Goal: Information Seeking & Learning: Learn about a topic

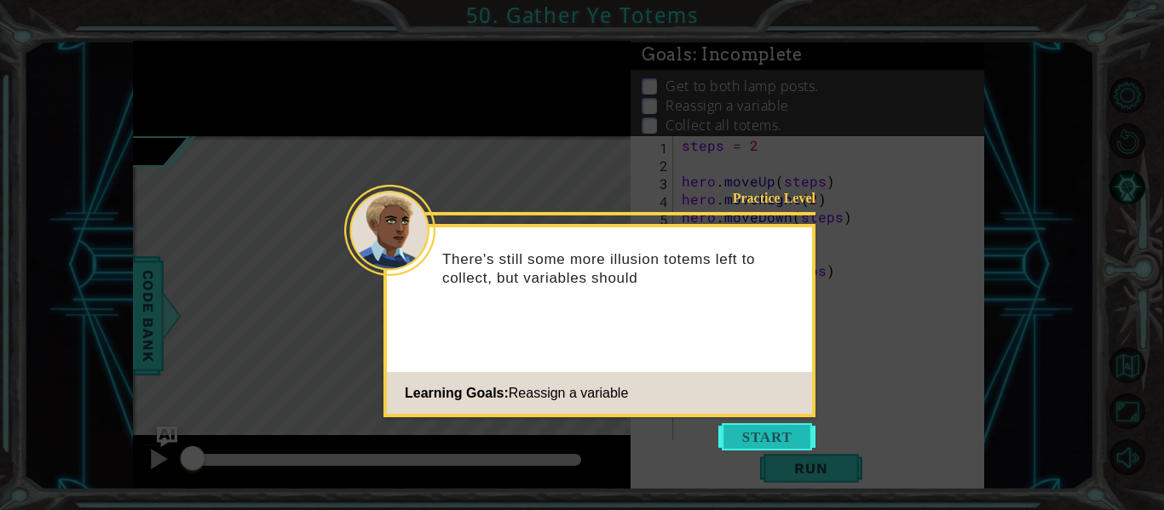
click at [769, 435] on button "Start" at bounding box center [766, 436] width 97 height 27
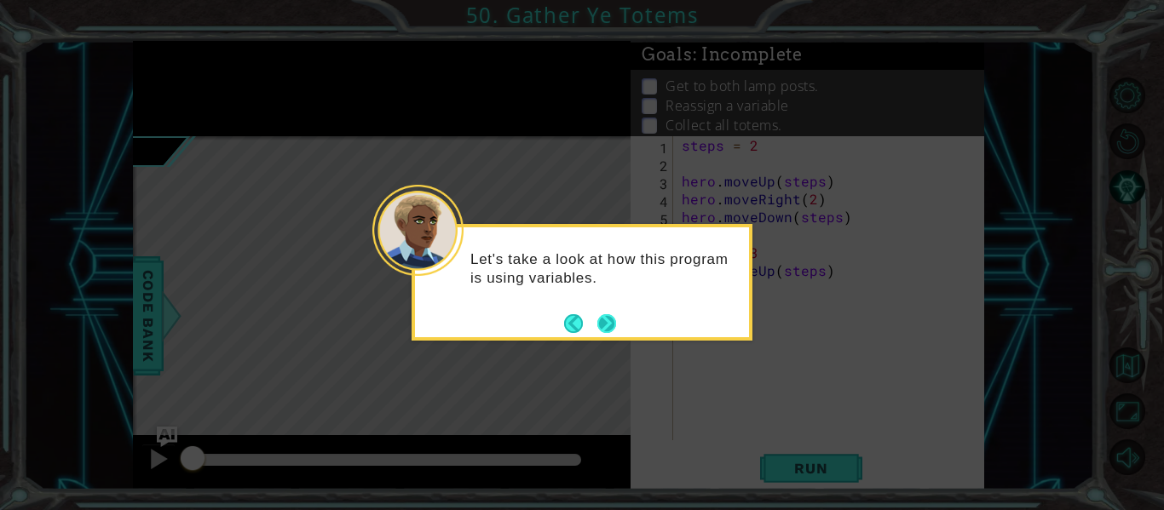
click at [606, 322] on button "Next" at bounding box center [606, 323] width 19 height 19
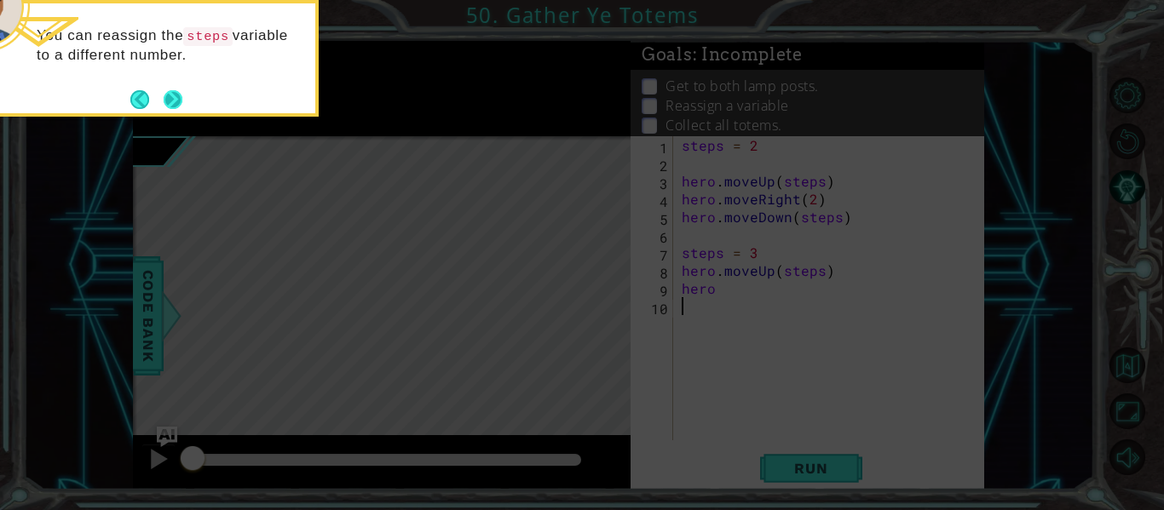
click at [180, 108] on button "Next" at bounding box center [173, 99] width 19 height 19
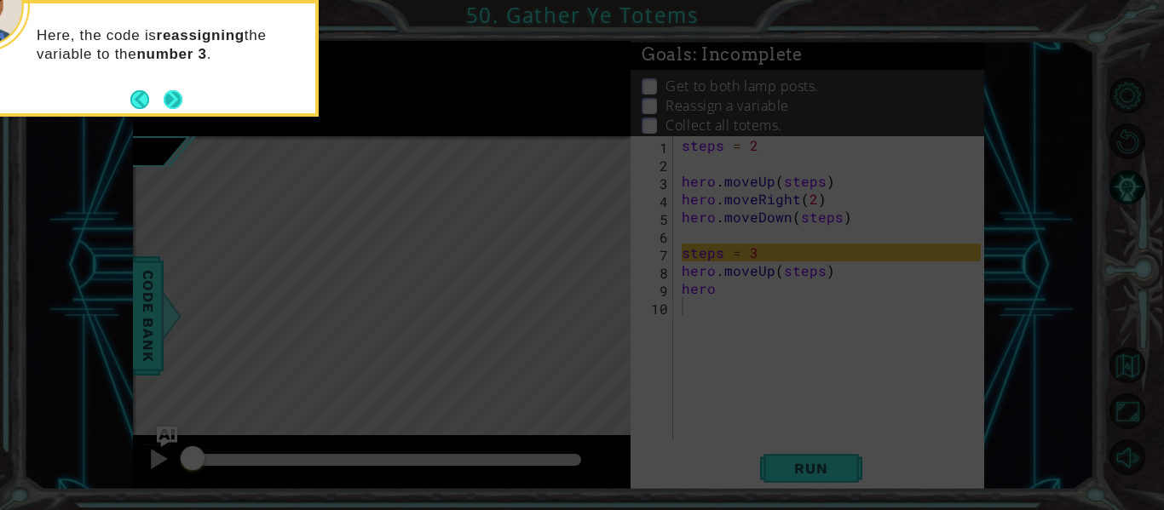
click at [164, 91] on button "Next" at bounding box center [173, 99] width 19 height 19
click at [178, 93] on button "Next" at bounding box center [173, 99] width 19 height 19
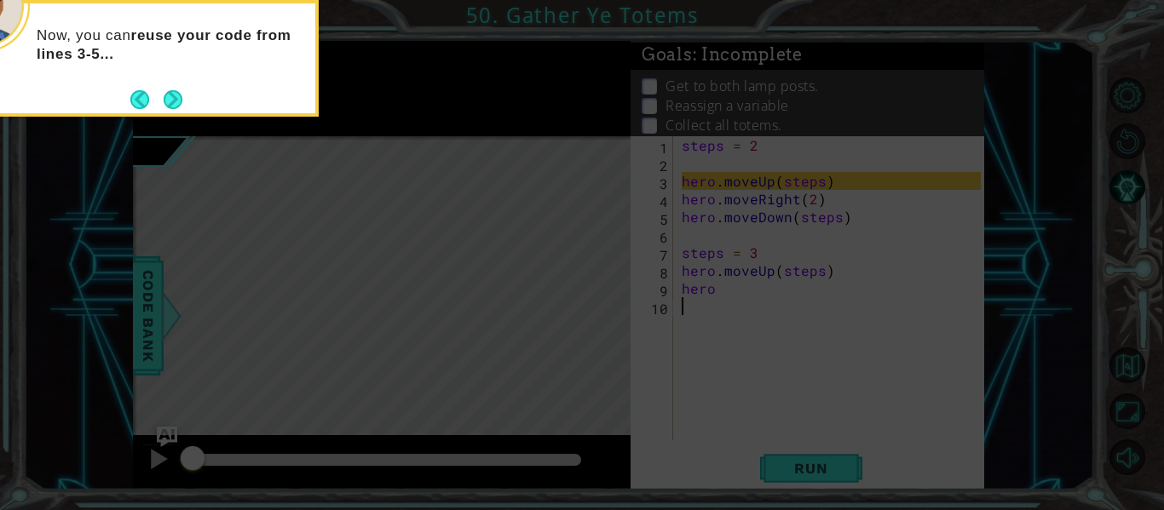
click at [178, 93] on button "Next" at bounding box center [173, 99] width 19 height 19
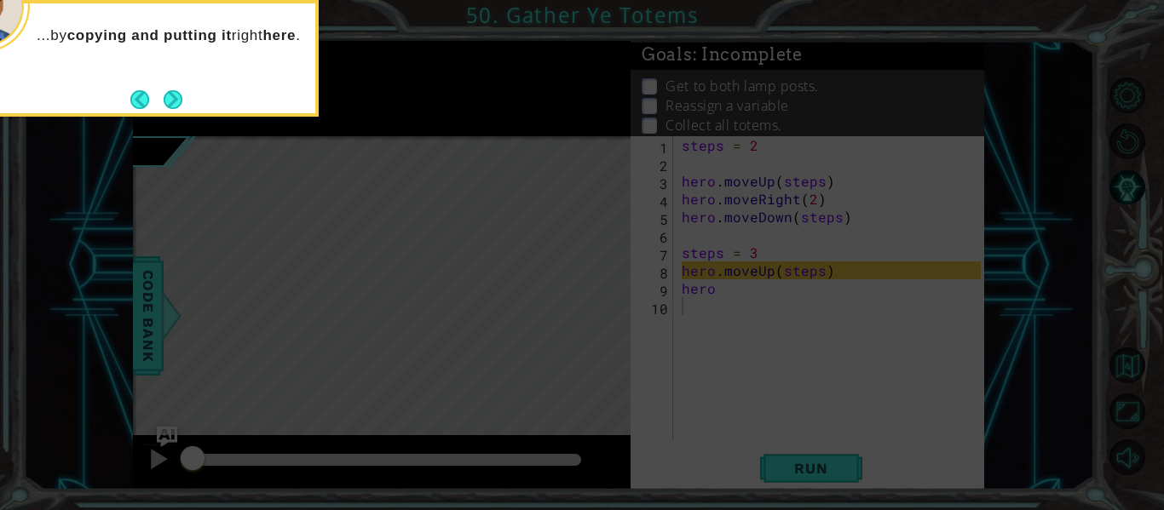
click at [184, 101] on div "...by copying and putting it right here ." at bounding box center [148, 58] width 341 height 117
click at [174, 100] on button "Next" at bounding box center [173, 99] width 19 height 19
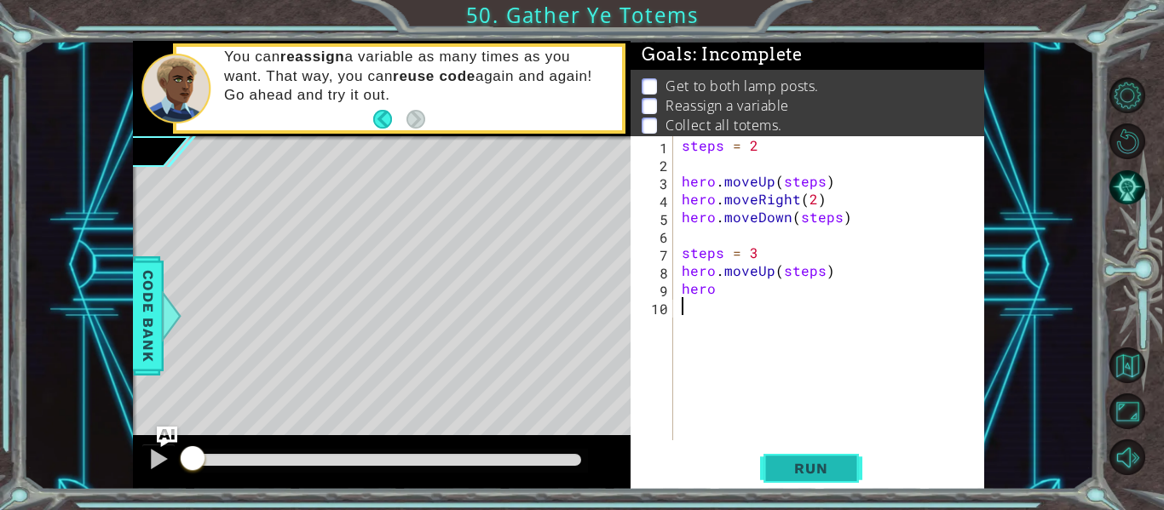
click at [820, 467] on span "Run" at bounding box center [810, 468] width 67 height 17
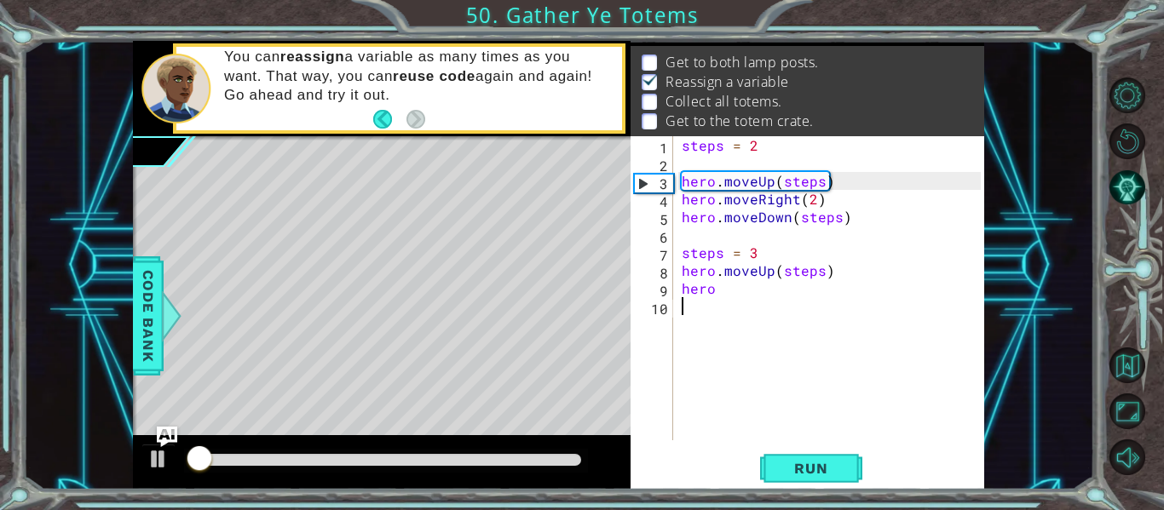
scroll to position [25, 0]
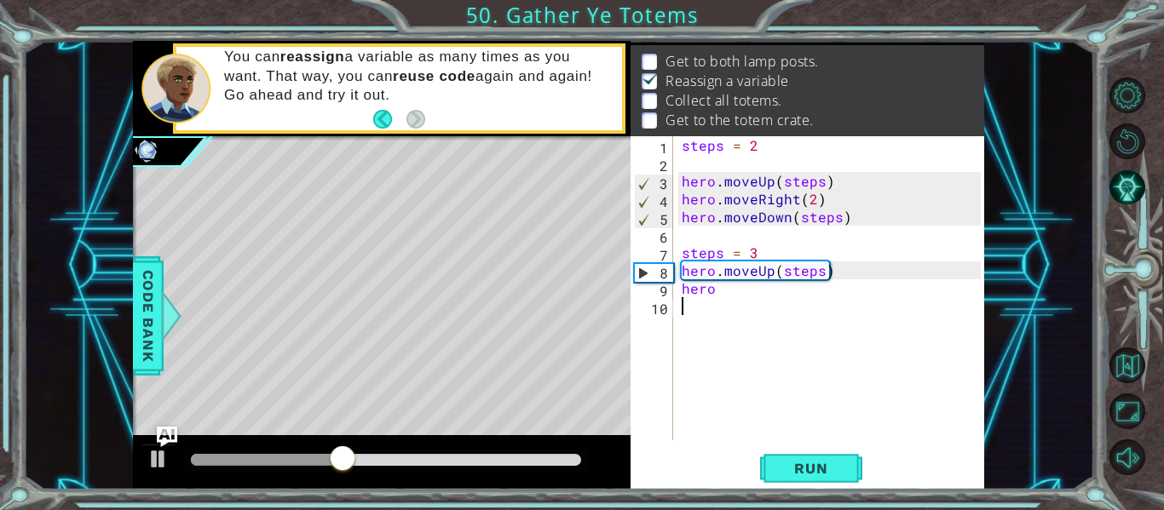
click at [734, 293] on div "steps = 2 hero . moveUp ( steps ) hero . moveRight ( 2 ) hero . moveDown ( step…" at bounding box center [833, 306] width 311 height 340
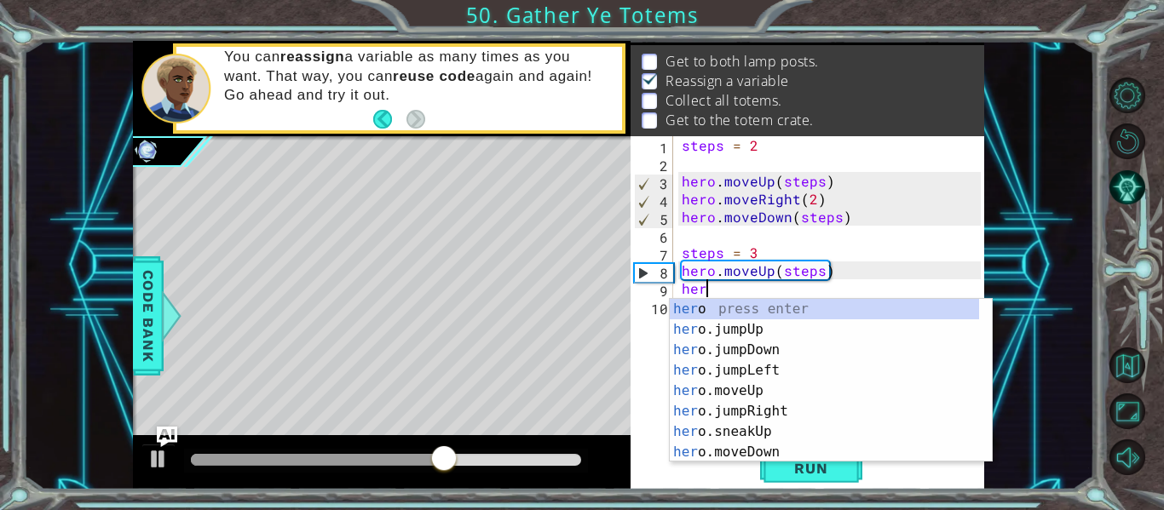
scroll to position [0, 0]
type textarea "h"
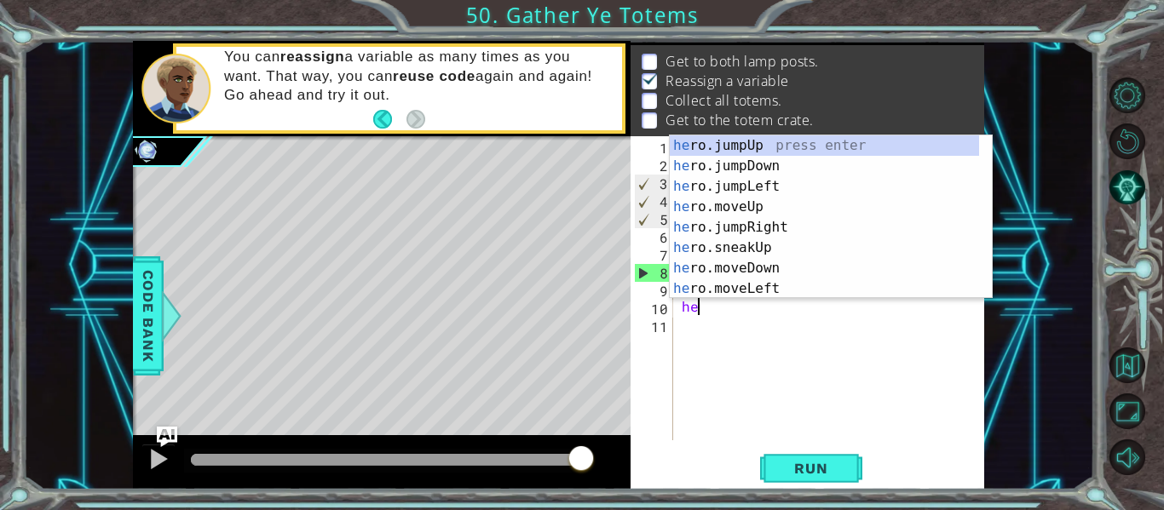
type textarea "h"
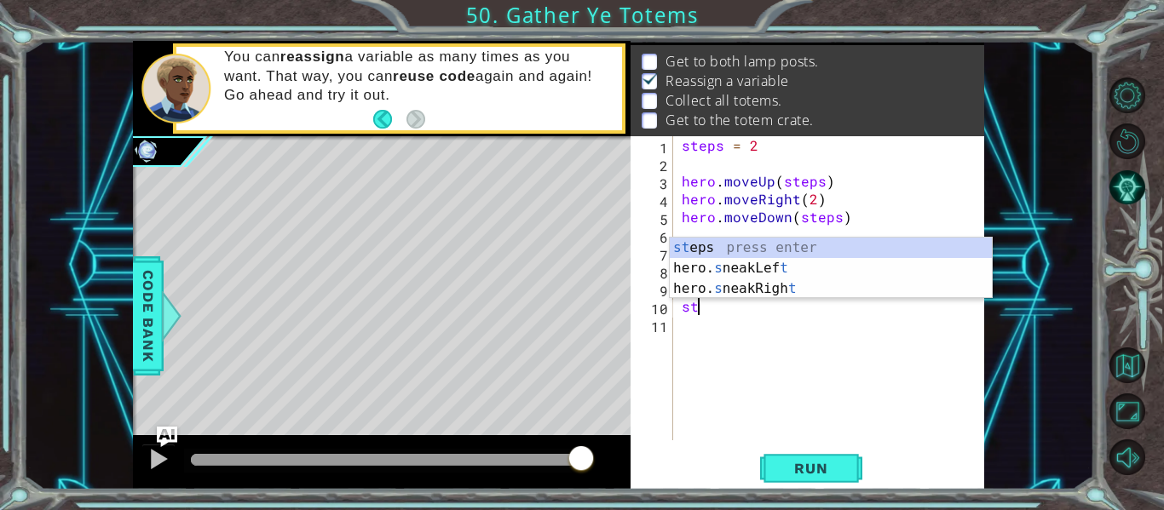
type textarea "s"
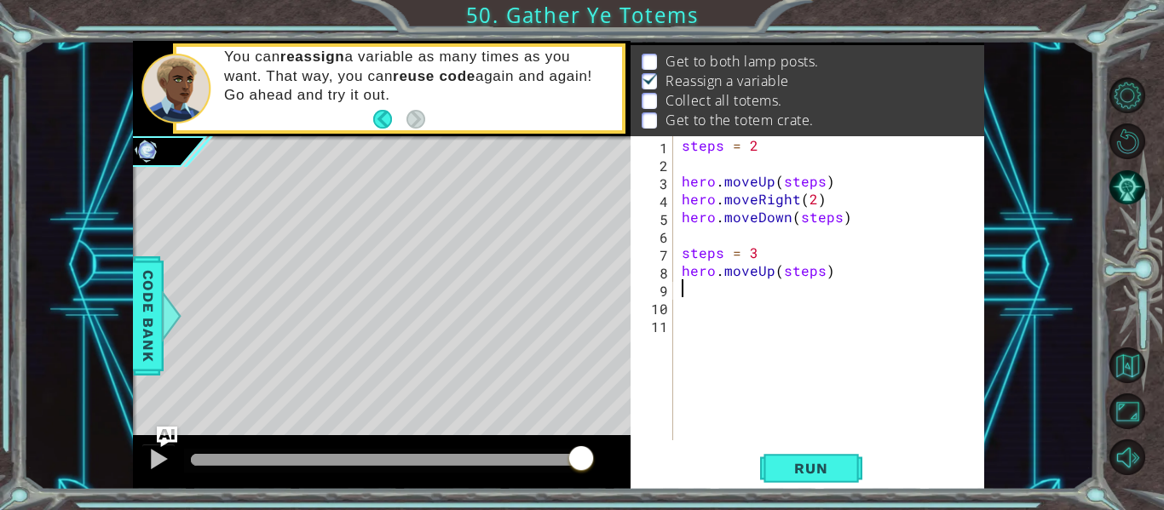
click at [698, 292] on div "steps = 2 hero . moveUp ( steps ) hero . moveRight ( 2 ) hero . moveDown ( step…" at bounding box center [833, 306] width 311 height 340
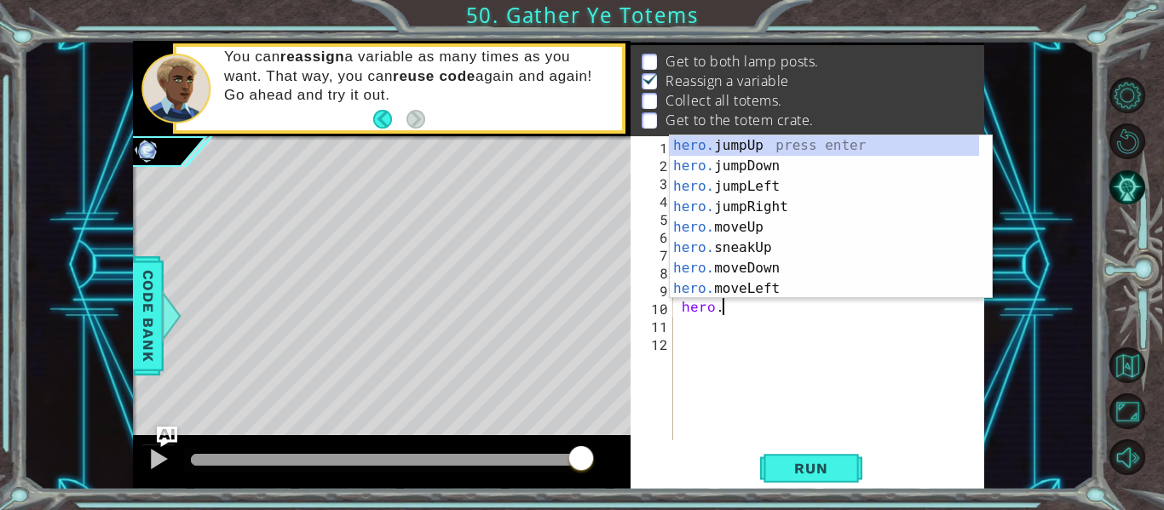
scroll to position [0, 3]
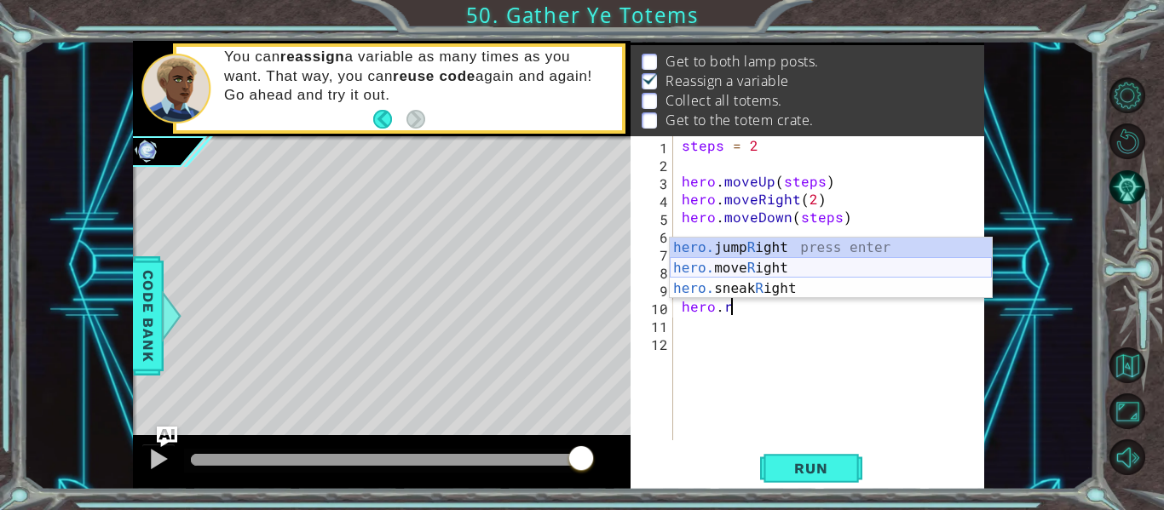
click at [751, 264] on div "hero. jump R ight press enter hero. move R ight press enter hero. sneak R ight …" at bounding box center [831, 289] width 322 height 102
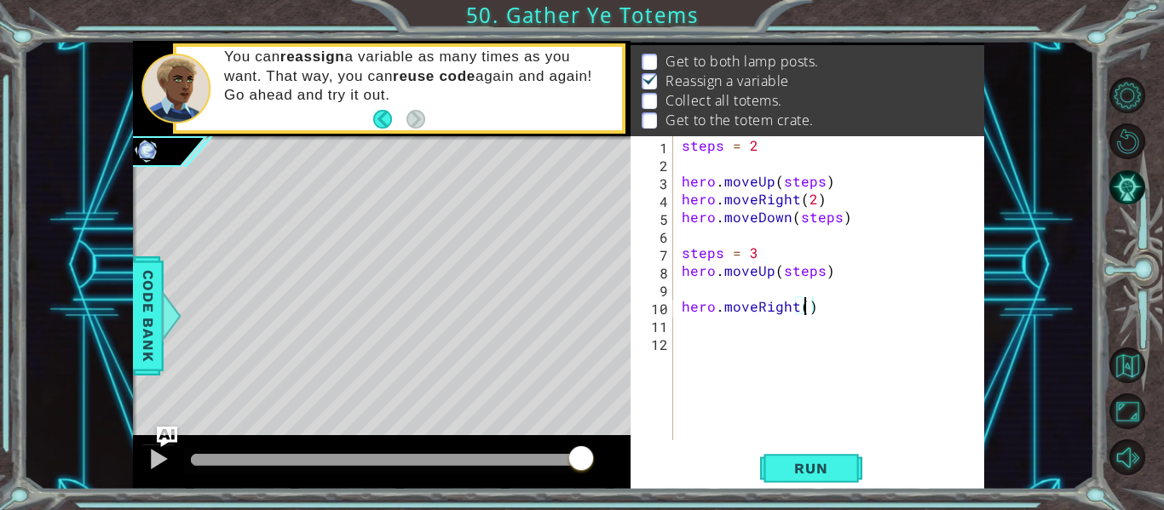
type textarea "hero.moveRight(2)"
click at [729, 335] on div "steps = 2 hero . moveUp ( steps ) hero . moveRight ( 2 ) hero . moveDown ( step…" at bounding box center [833, 306] width 311 height 340
click at [705, 331] on div "steps = 2 hero . moveUp ( steps ) hero . moveRight ( 2 ) hero . moveDown ( step…" at bounding box center [833, 306] width 311 height 340
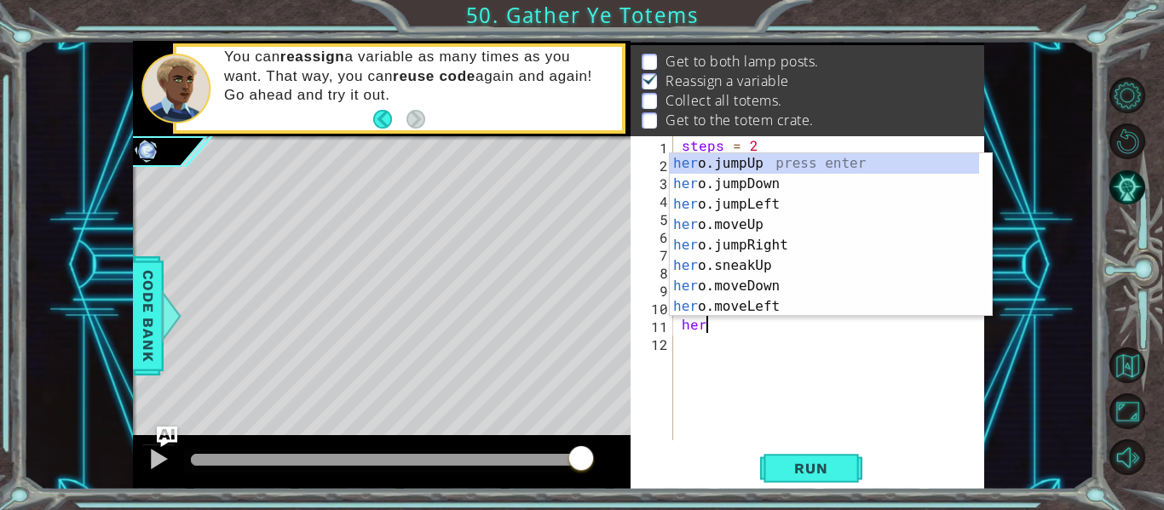
scroll to position [0, 1]
click at [756, 308] on div "hero press enter hero .jumpUp press enter hero .jumpDown press enter hero .jump…" at bounding box center [824, 255] width 309 height 204
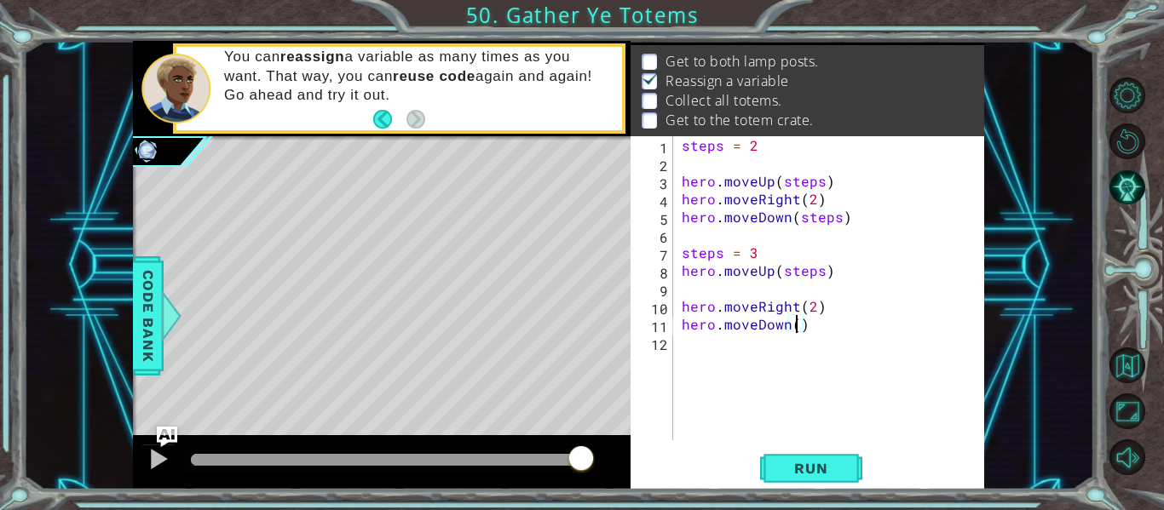
type textarea "hero.moveDown(3)"
click at [688, 358] on div "steps = 2 hero . moveUp ( steps ) hero . moveRight ( 2 ) hero . moveDown ( step…" at bounding box center [833, 306] width 311 height 340
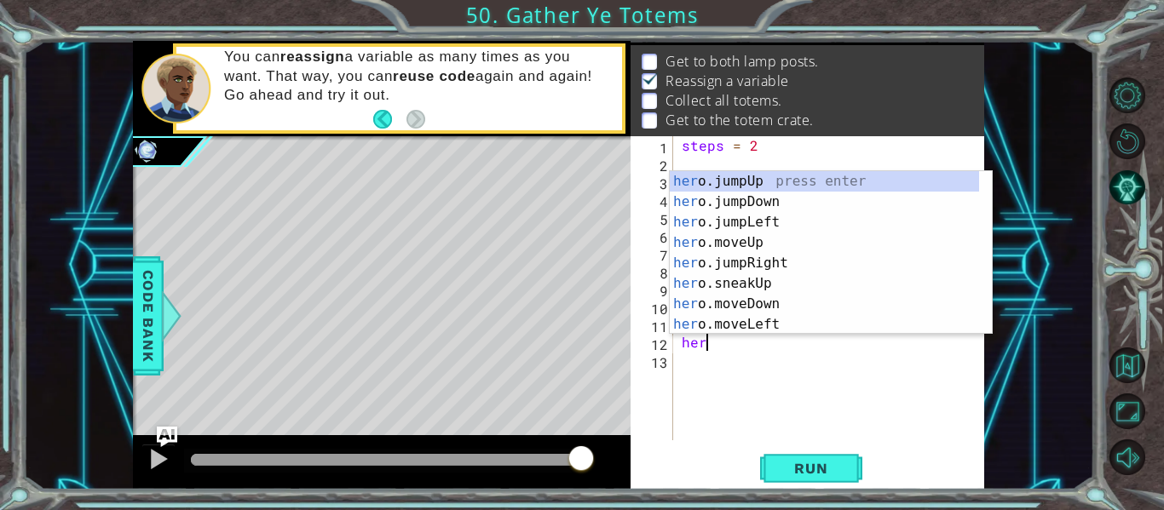
scroll to position [0, 1]
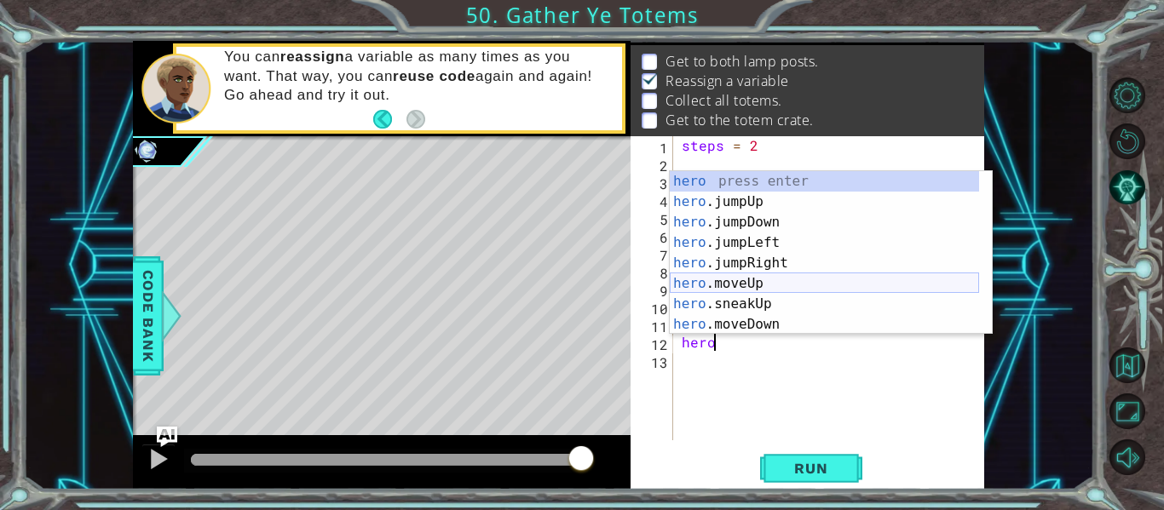
click at [753, 290] on div "hero press enter hero .jumpUp press enter hero .jumpDown press enter hero .jump…" at bounding box center [824, 273] width 309 height 204
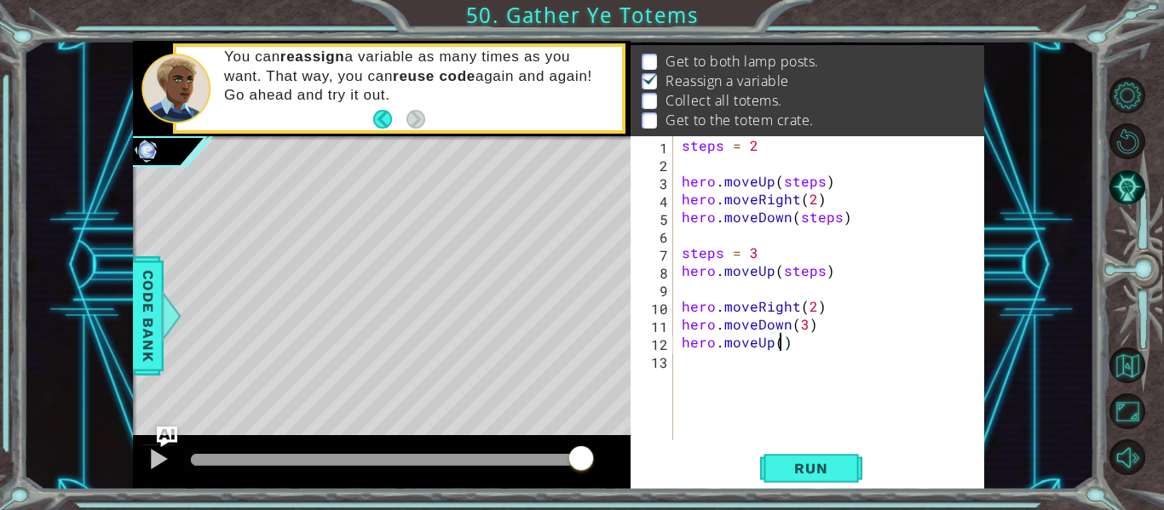
type textarea "hero.moveUp(3)"
click at [701, 371] on div "steps = 2 hero . moveUp ( steps ) hero . moveRight ( 2 ) hero . moveDown ( step…" at bounding box center [833, 306] width 311 height 340
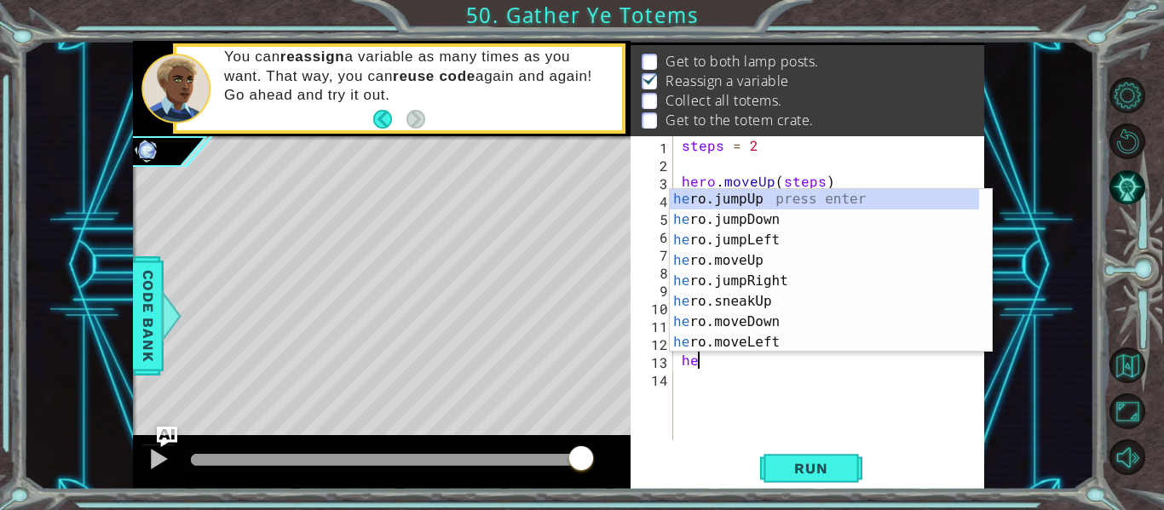
scroll to position [0, 1]
type textarea "hero"
click at [786, 396] on div "steps = 2 hero . moveUp ( steps ) hero . moveRight ( 2 ) hero . moveDown ( step…" at bounding box center [833, 306] width 311 height 340
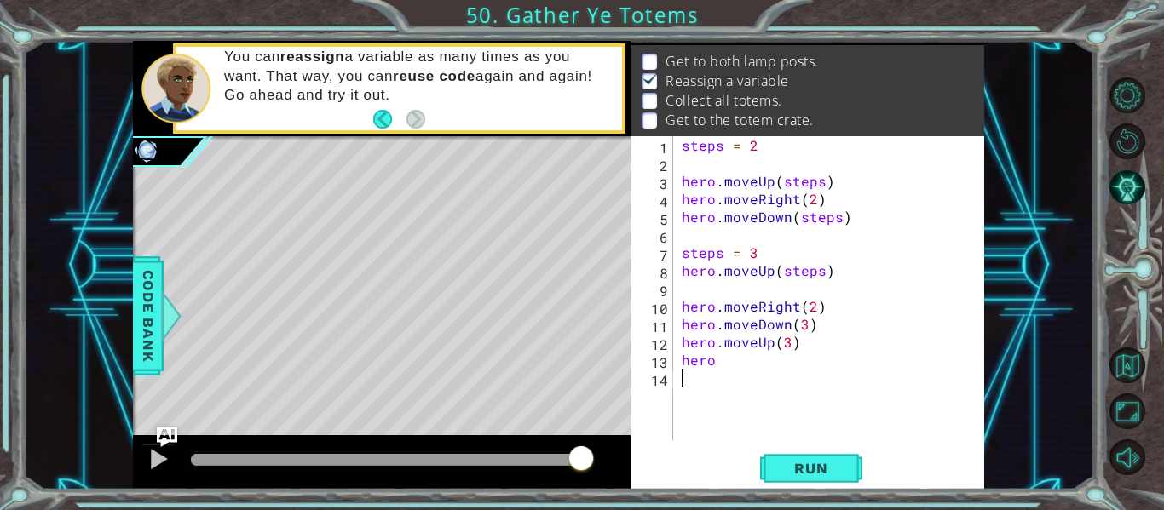
scroll to position [0, 0]
click at [786, 342] on div "steps = 2 hero . moveUp ( steps ) hero . moveRight ( 2 ) hero . moveDown ( step…" at bounding box center [833, 306] width 311 height 340
click at [751, 354] on div "steps = 2 hero . moveUp ( steps ) hero . moveRight ( 2 ) hero . moveDown ( step…" at bounding box center [833, 306] width 311 height 340
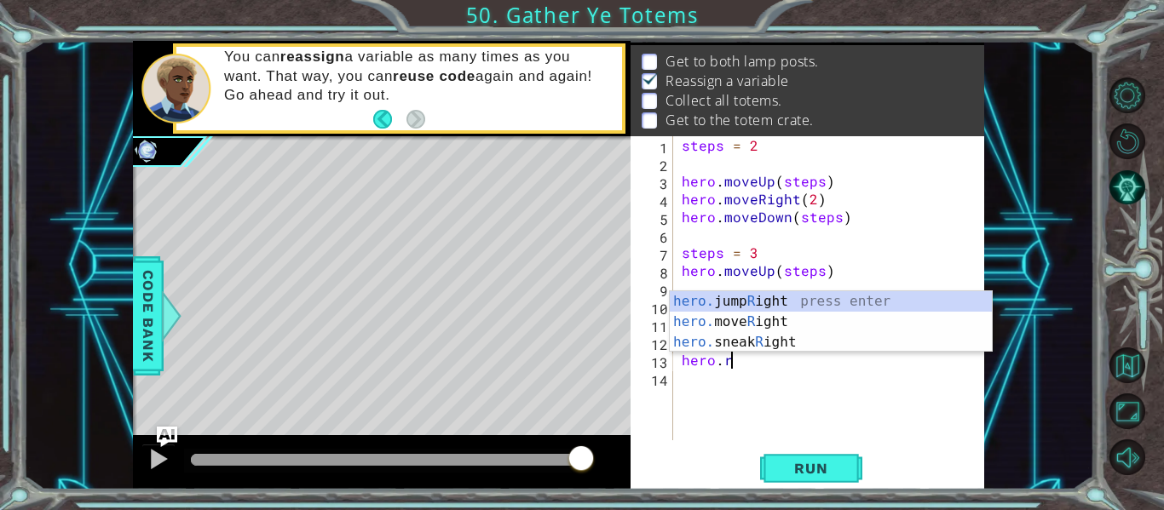
scroll to position [0, 3]
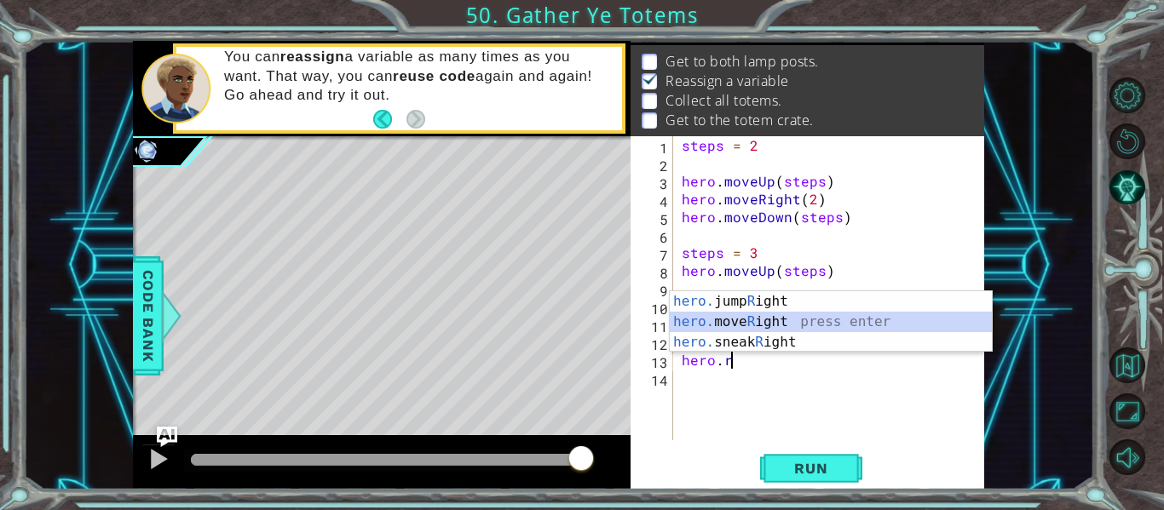
click at [745, 320] on div "hero. jump R ight press enter hero. move R ight press enter hero. sneak R ight …" at bounding box center [831, 342] width 322 height 102
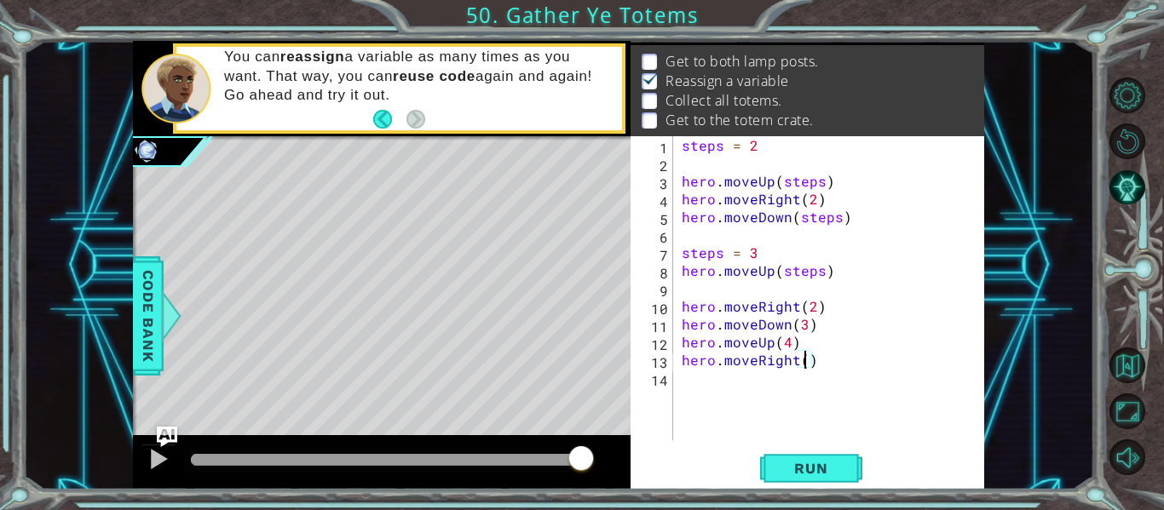
type textarea "hero.moveRight(2)"
click at [731, 384] on div "steps = 2 hero . moveUp ( steps ) hero . moveRight ( 2 ) hero . moveDown ( step…" at bounding box center [833, 306] width 311 height 340
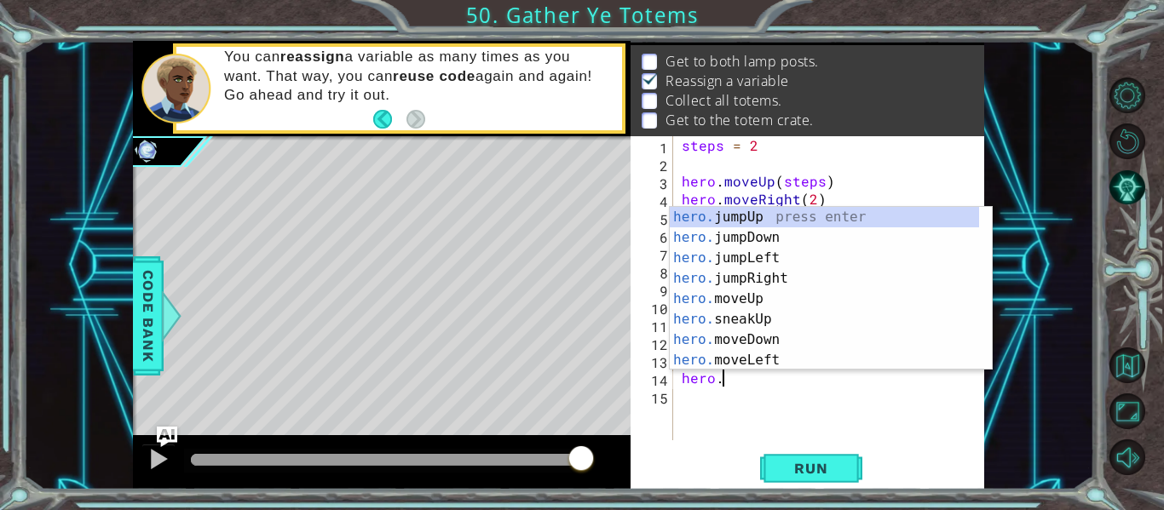
scroll to position [0, 3]
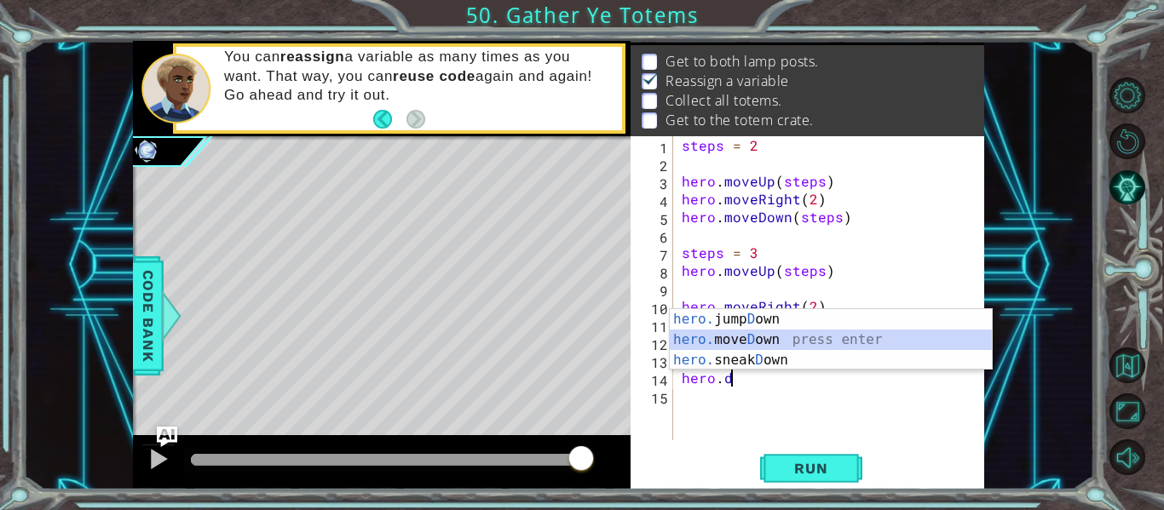
click at [757, 342] on div "hero. jump D own press enter hero. [PERSON_NAME] own press enter hero. sneak D …" at bounding box center [831, 360] width 322 height 102
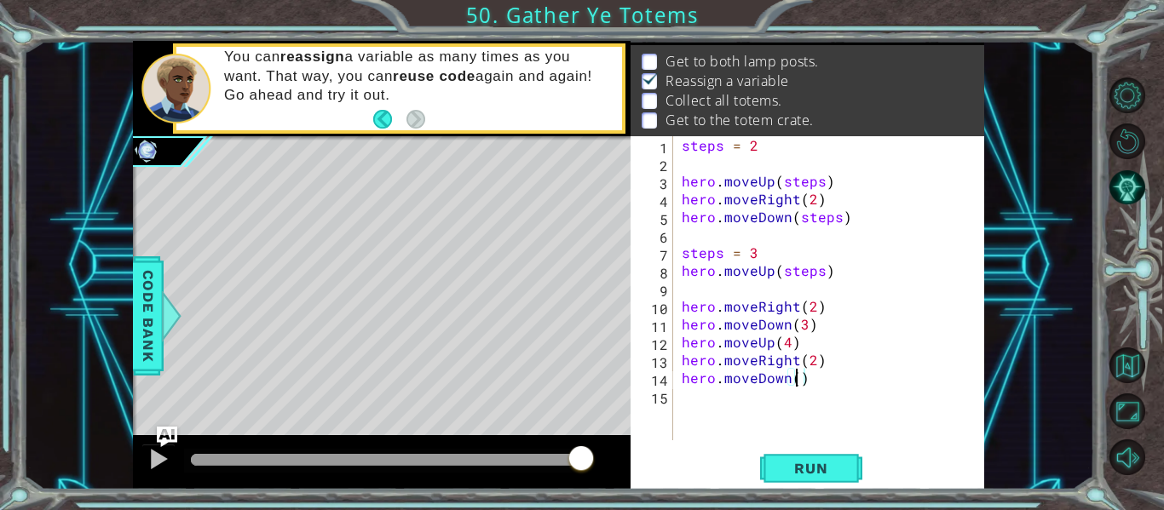
scroll to position [0, 8]
type textarea "hero.moveDown(4)"
click at [806, 469] on span "Run" at bounding box center [810, 468] width 67 height 17
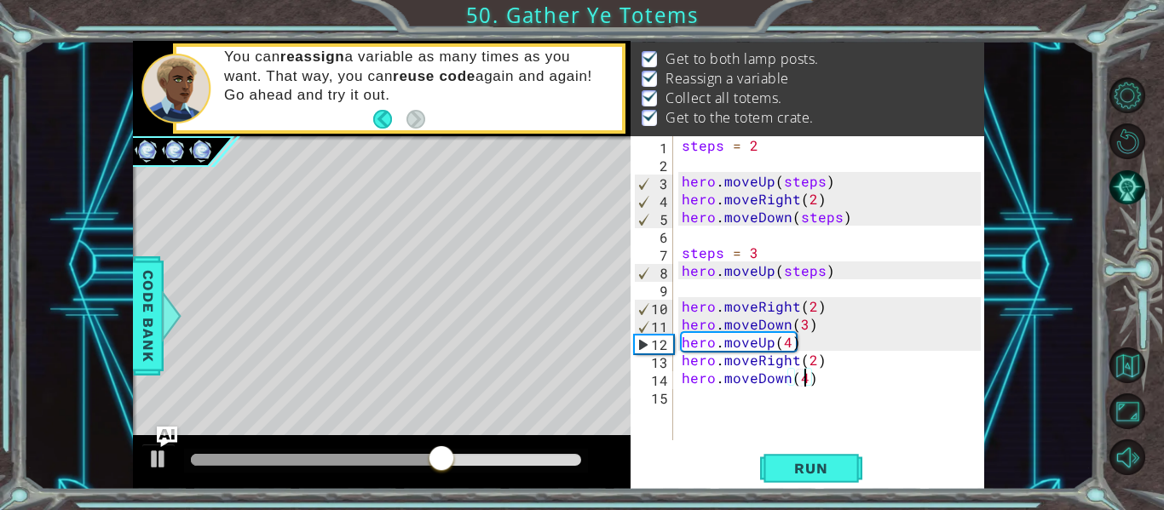
scroll to position [23, 0]
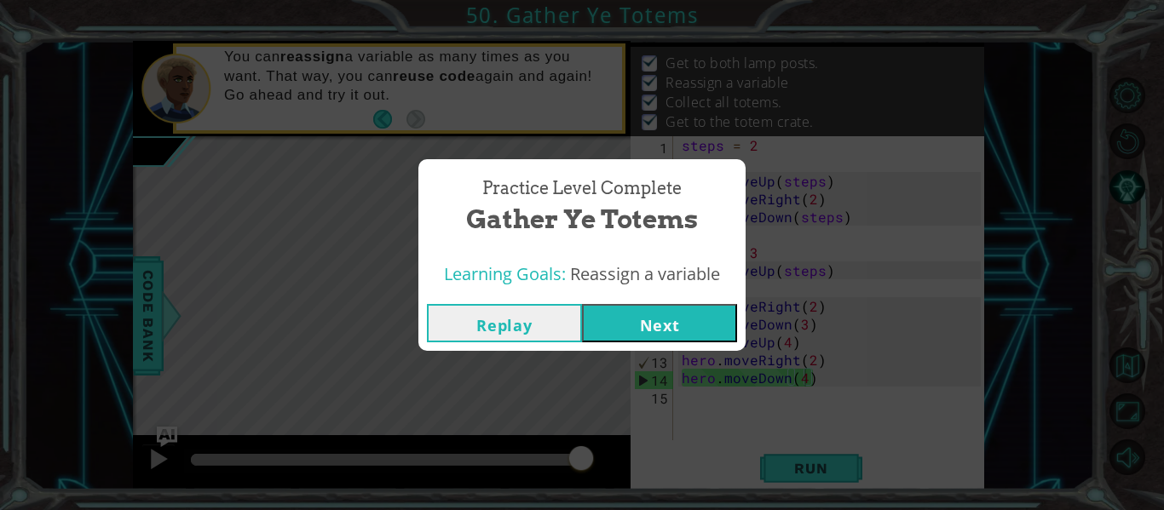
click at [620, 315] on button "Next" at bounding box center [659, 323] width 155 height 38
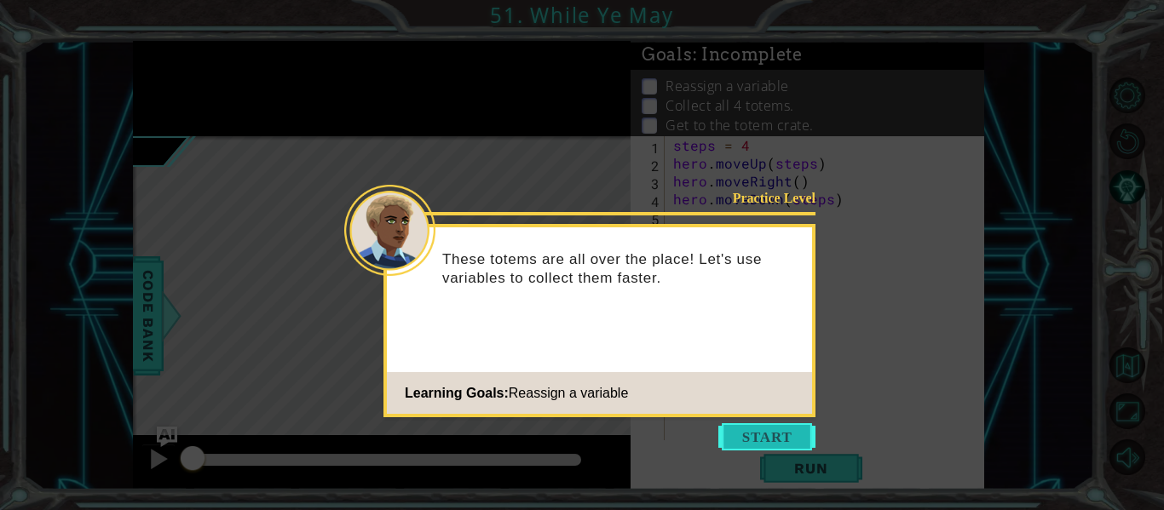
click at [757, 440] on button "Start" at bounding box center [766, 436] width 97 height 27
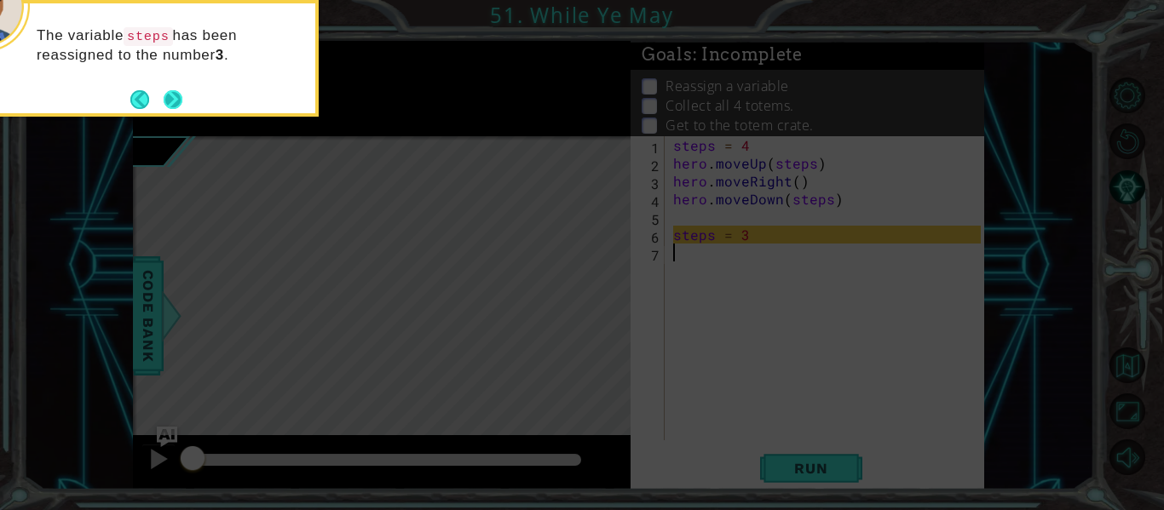
click at [172, 93] on button "Next" at bounding box center [173, 99] width 19 height 19
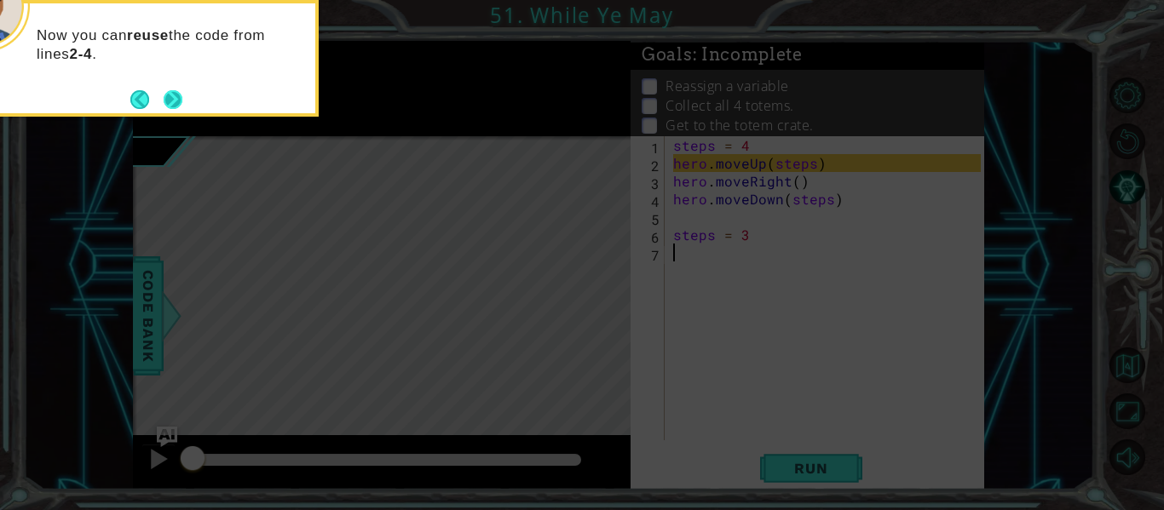
click at [169, 94] on button "Next" at bounding box center [173, 99] width 19 height 19
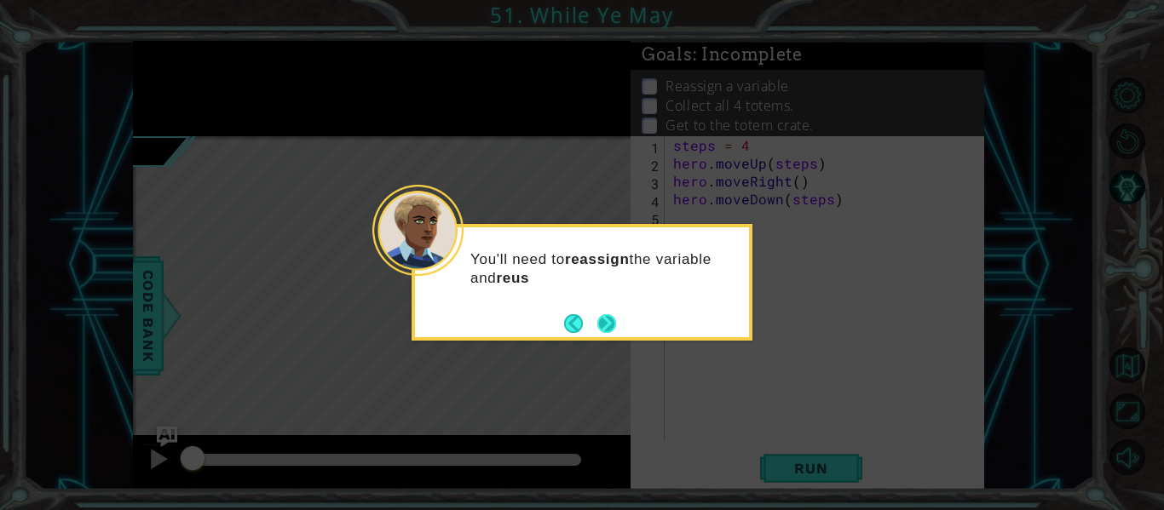
click at [613, 314] on button "Next" at bounding box center [606, 323] width 19 height 19
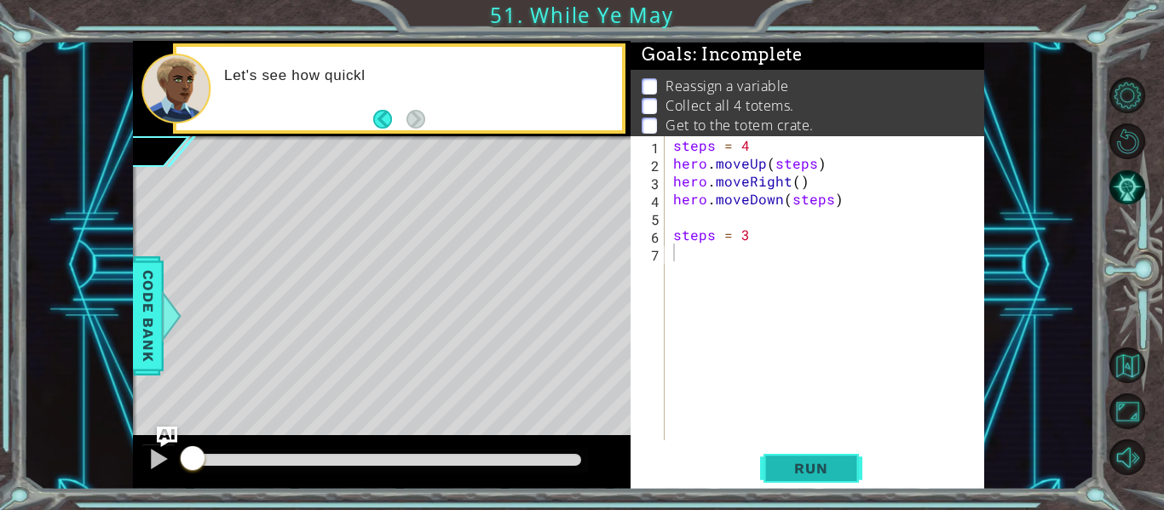
click at [827, 459] on button "Run" at bounding box center [811, 469] width 102 height 35
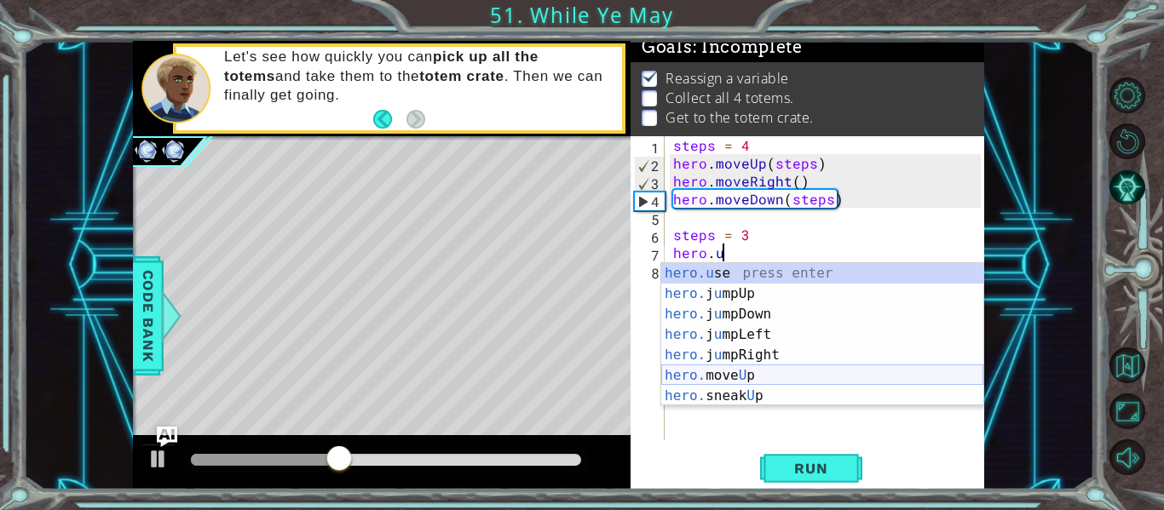
scroll to position [0, 3]
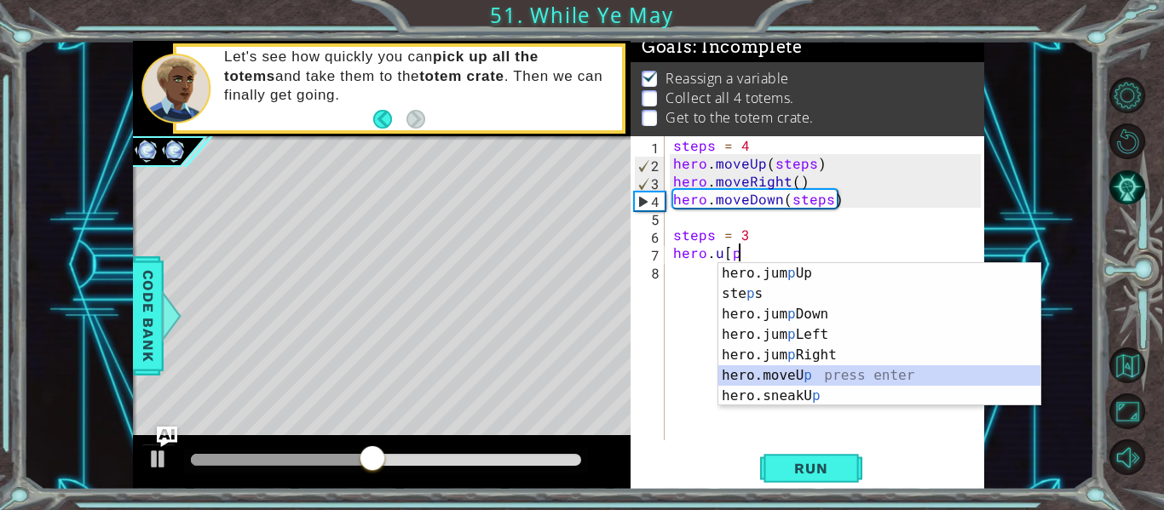
click at [814, 376] on div "hero.jum p Up press enter ste p s press enter hero.jum p Down press enter hero.…" at bounding box center [879, 355] width 322 height 184
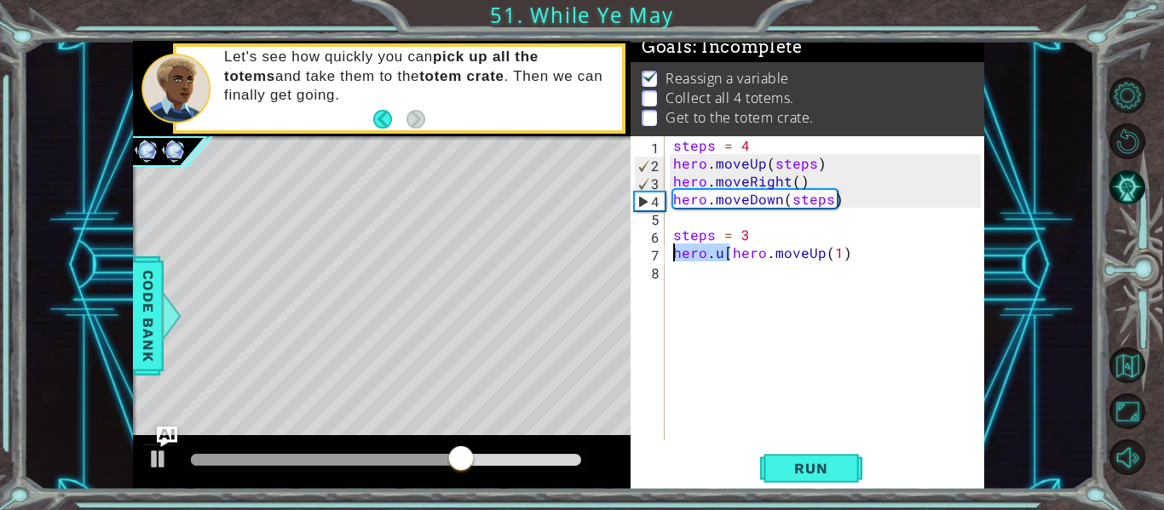
drag, startPoint x: 729, startPoint y: 254, endPoint x: 659, endPoint y: 254, distance: 70.7
click at [659, 254] on div "hero.u[hero.moveUp(1) 1 2 3 4 5 6 7 8 steps = 4 hero . moveUp ( steps ) hero . …" at bounding box center [805, 288] width 350 height 304
click at [780, 256] on div "steps = 4 hero . moveUp ( steps ) hero . moveRight ( ) hero . moveDown ( steps …" at bounding box center [829, 306] width 319 height 340
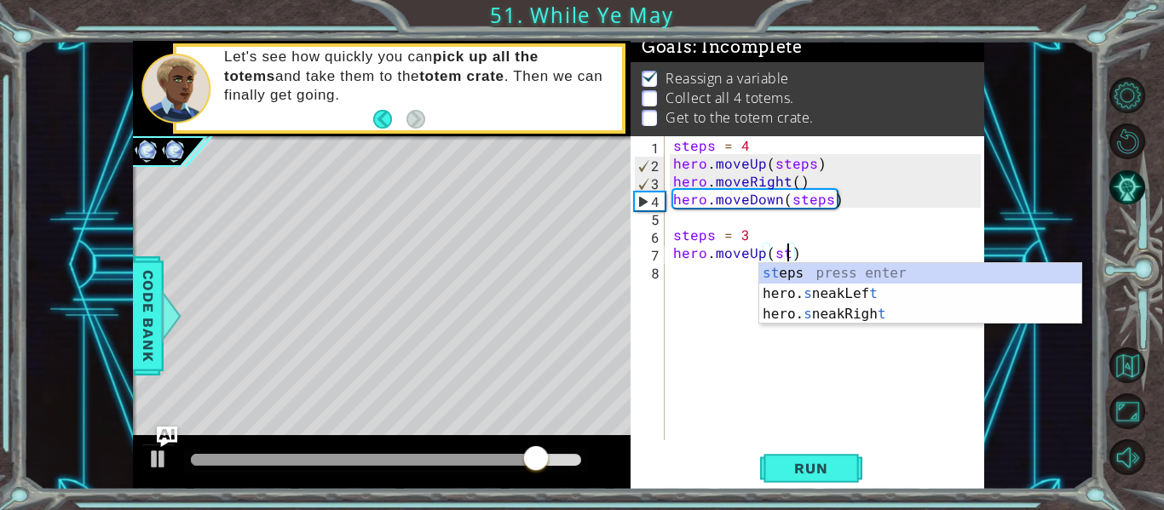
scroll to position [0, 8]
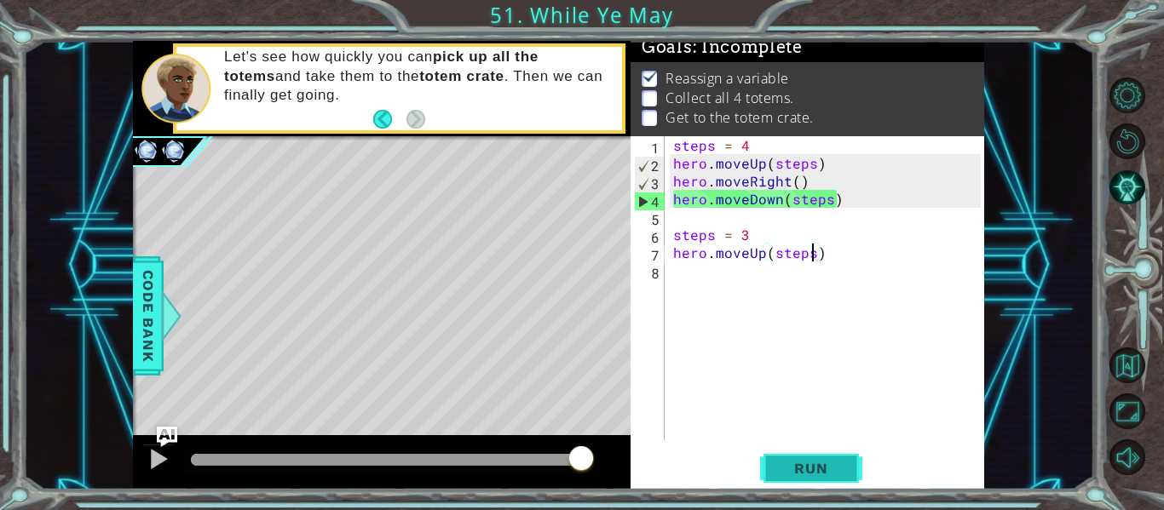
type textarea "hero.moveUp(steps)"
click at [782, 469] on span "Run" at bounding box center [810, 468] width 67 height 17
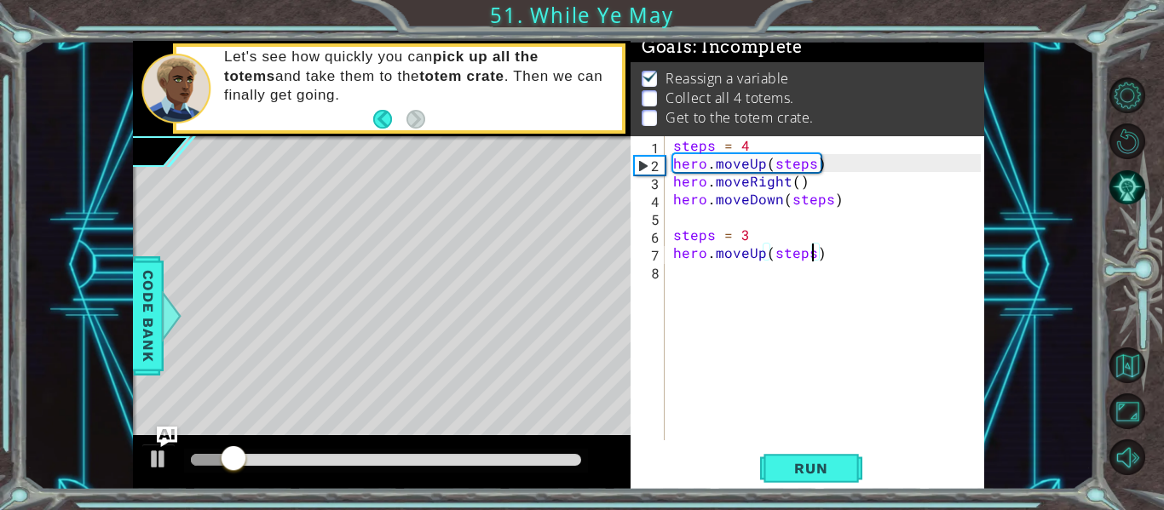
click at [701, 272] on div "steps = 4 hero . moveUp ( steps ) hero . moveRight ( ) hero . moveDown ( steps …" at bounding box center [829, 306] width 319 height 340
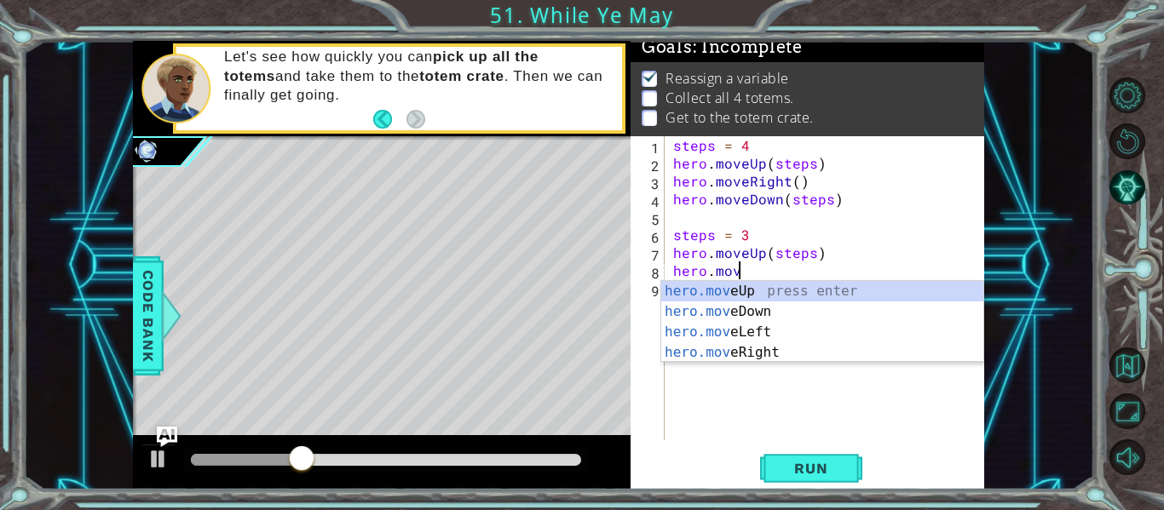
scroll to position [0, 3]
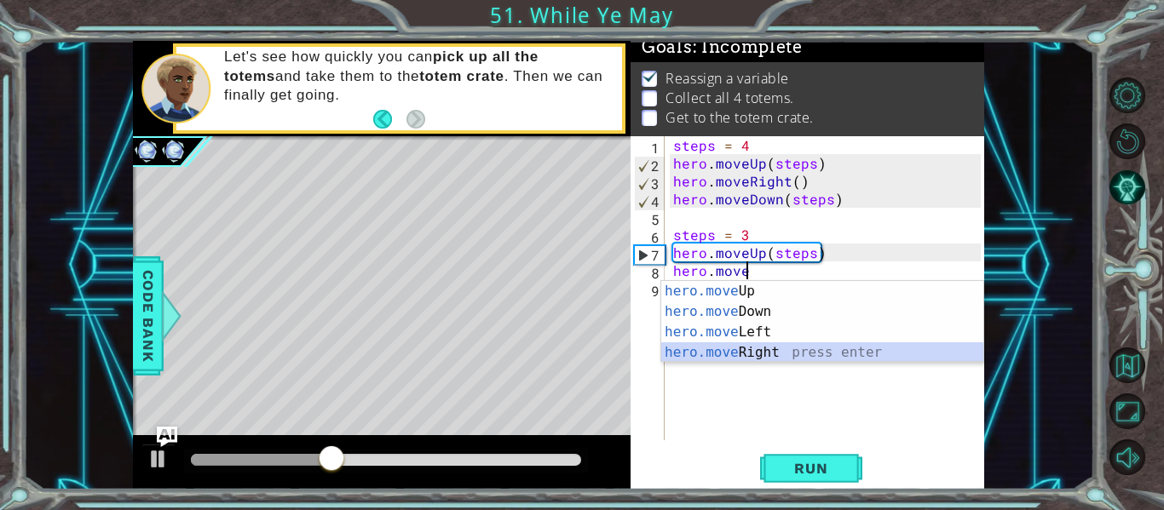
click at [702, 354] on div "hero.move Up press enter hero.move Down press enter hero.move Left press enter …" at bounding box center [822, 342] width 322 height 123
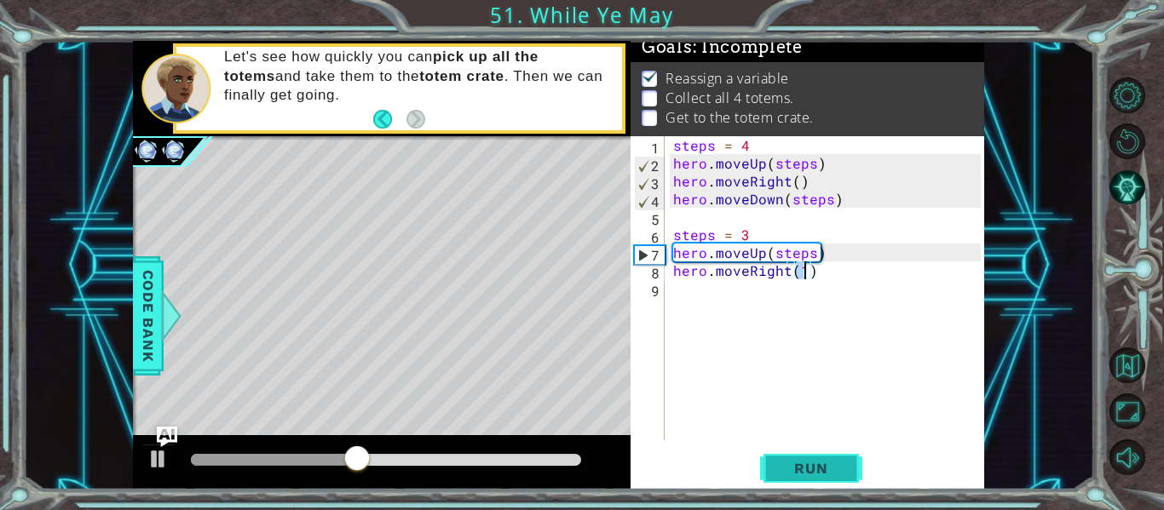
type textarea "hero.moveRight(1)"
click at [800, 469] on span "Run" at bounding box center [810, 468] width 67 height 17
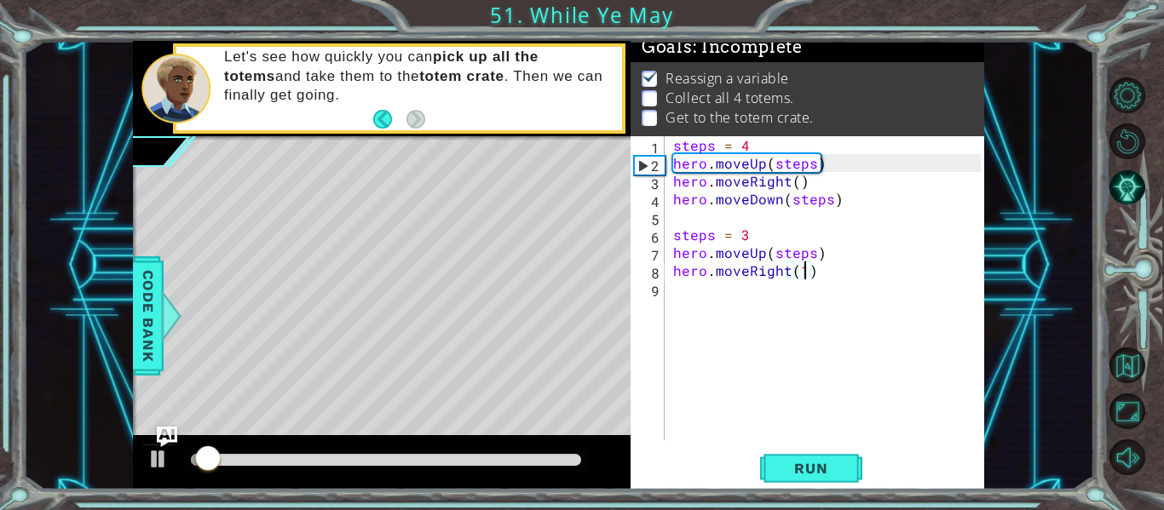
click at [676, 296] on div "steps = 4 hero . moveUp ( steps ) hero . moveRight ( ) hero . moveDown ( steps …" at bounding box center [829, 306] width 319 height 340
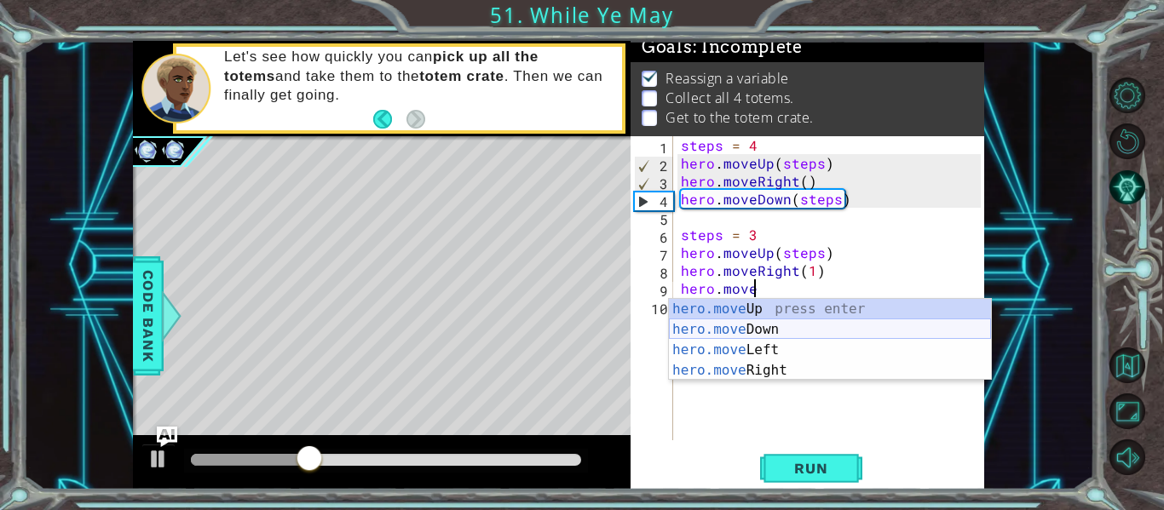
click at [739, 332] on div "hero.move Up press enter hero.move Down press enter hero.move Left press enter …" at bounding box center [830, 360] width 322 height 123
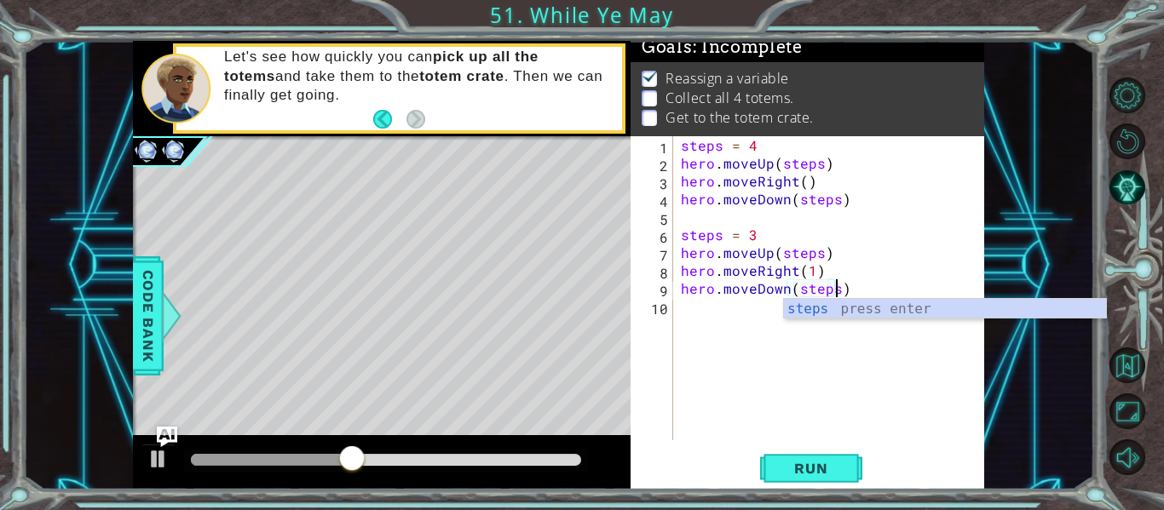
scroll to position [0, 9]
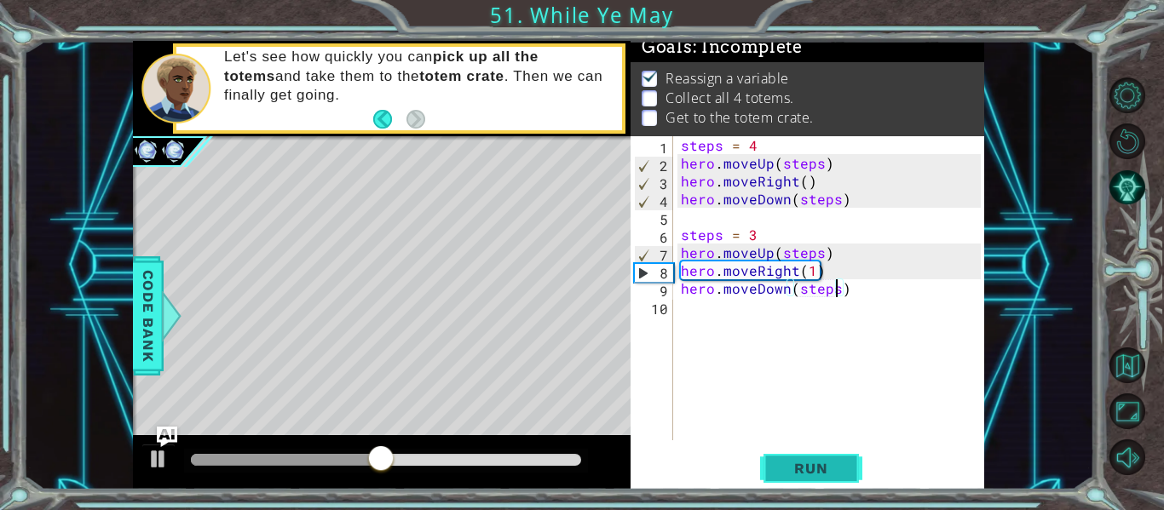
type textarea "hero.moveDown(steps)"
click at [816, 464] on span "Run" at bounding box center [810, 468] width 67 height 17
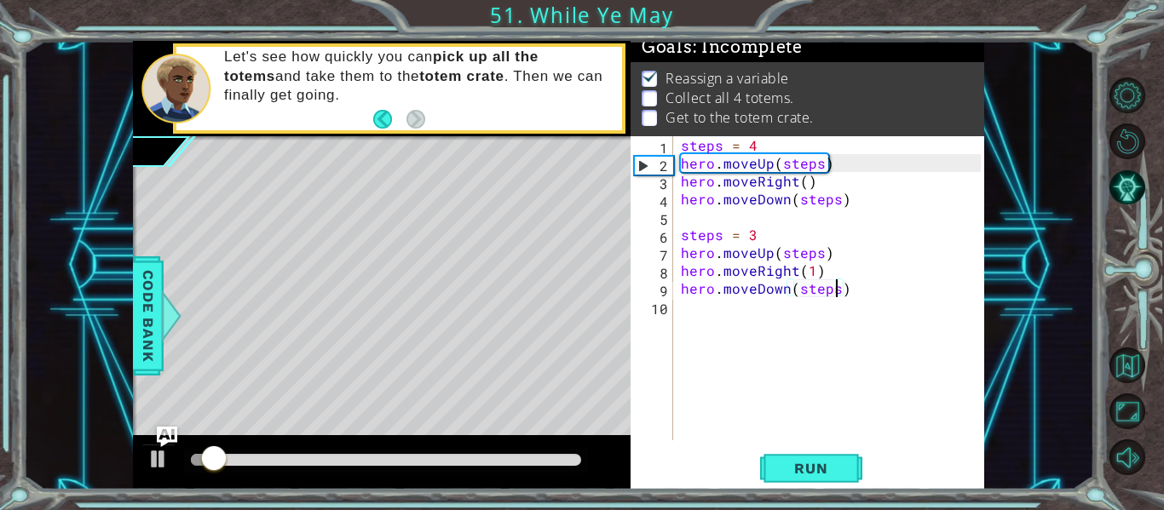
click at [680, 316] on div "steps = 4 hero . moveUp ( steps ) hero . moveRight ( ) hero . moveDown ( steps …" at bounding box center [833, 306] width 312 height 340
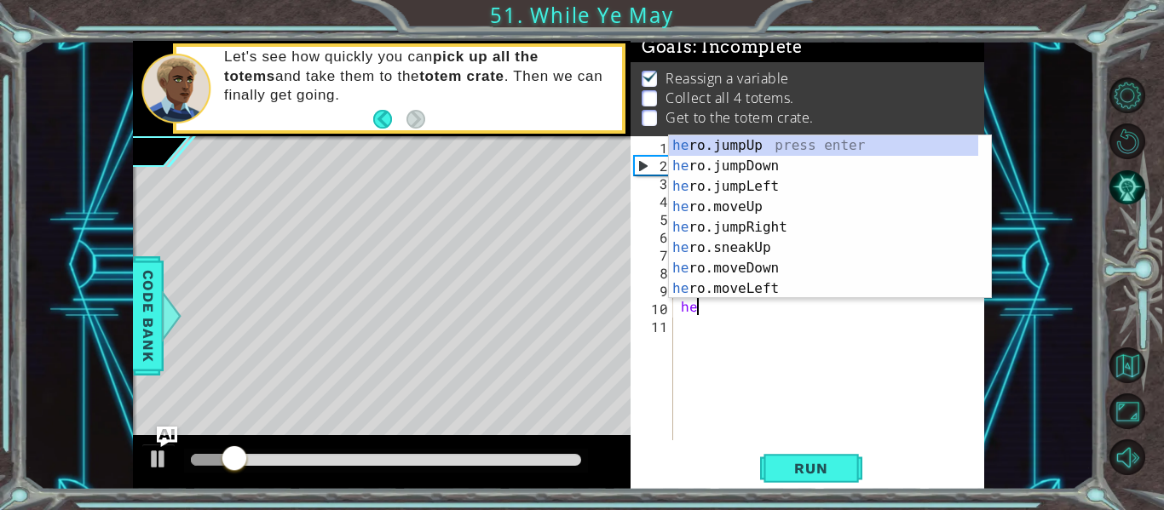
scroll to position [0, 1]
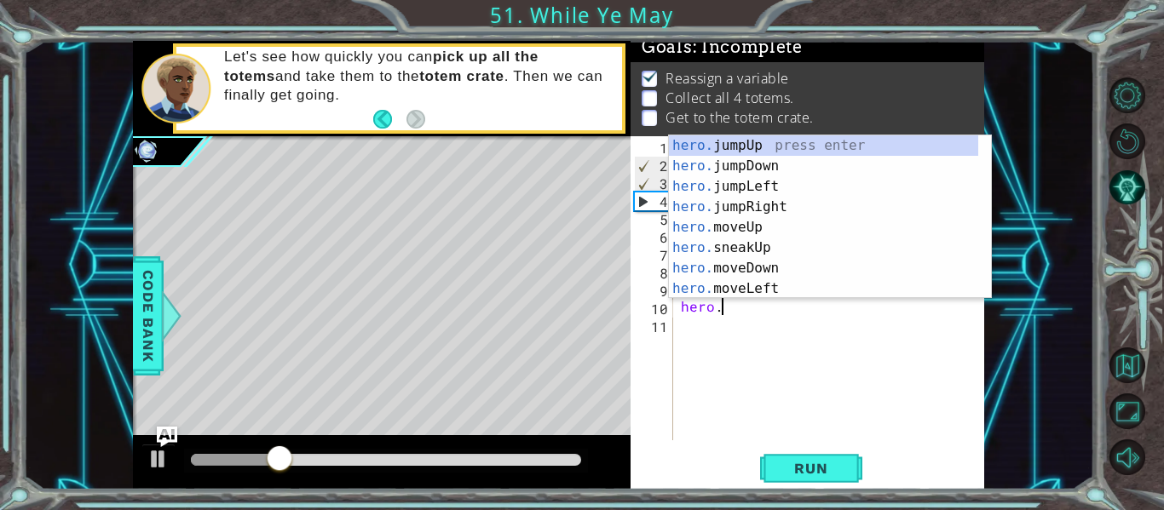
type textarea "hero.m"
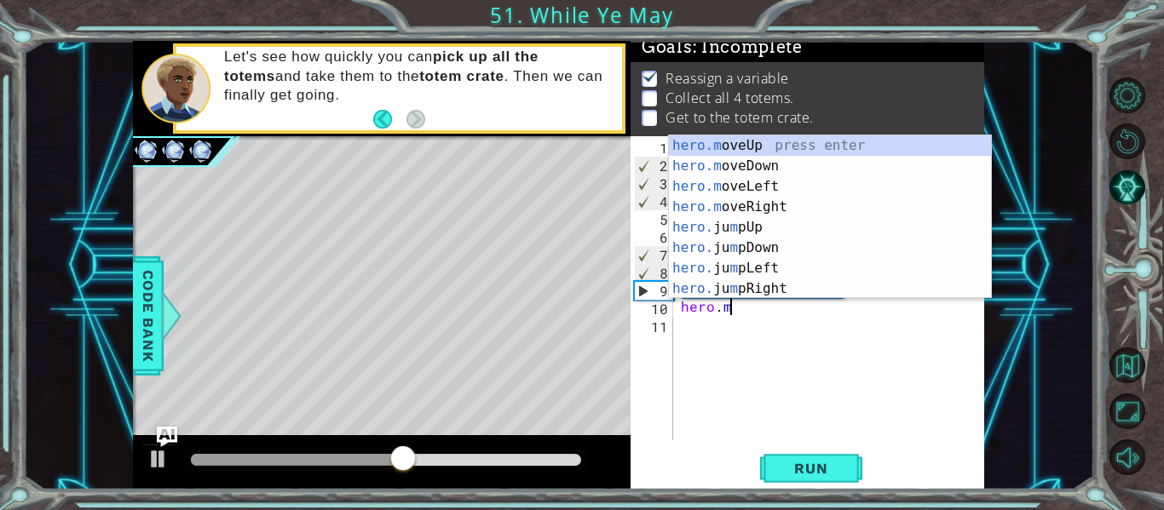
click at [883, 395] on div "steps = 4 hero . moveUp ( steps ) hero . moveRight ( ) hero . moveDown ( steps …" at bounding box center [833, 306] width 312 height 340
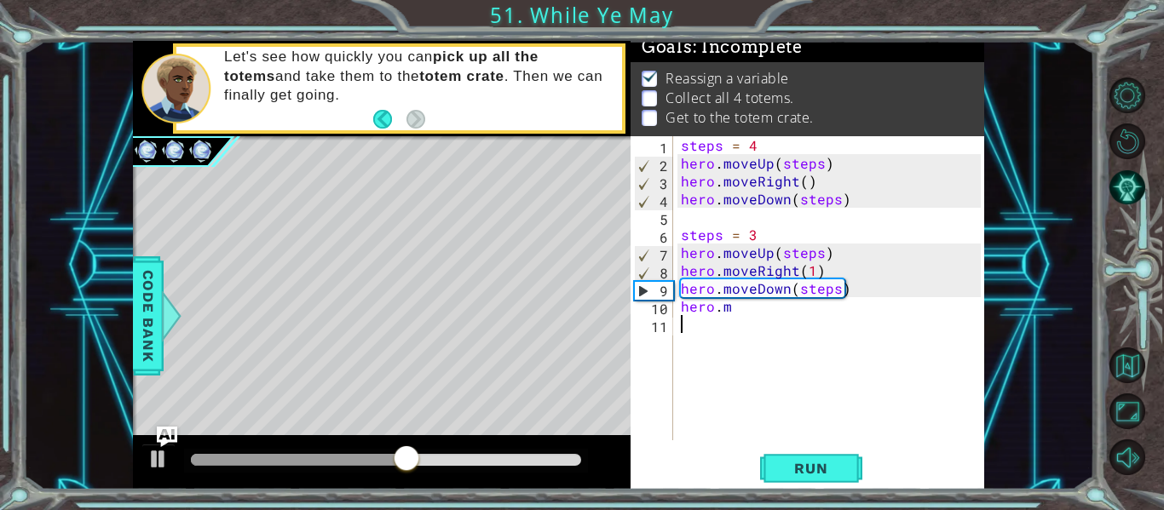
scroll to position [0, 0]
click at [742, 308] on div "steps = 4 hero . moveUp ( steps ) hero . moveRight ( ) hero . moveDown ( steps …" at bounding box center [833, 306] width 312 height 340
click at [158, 457] on div at bounding box center [158, 459] width 22 height 22
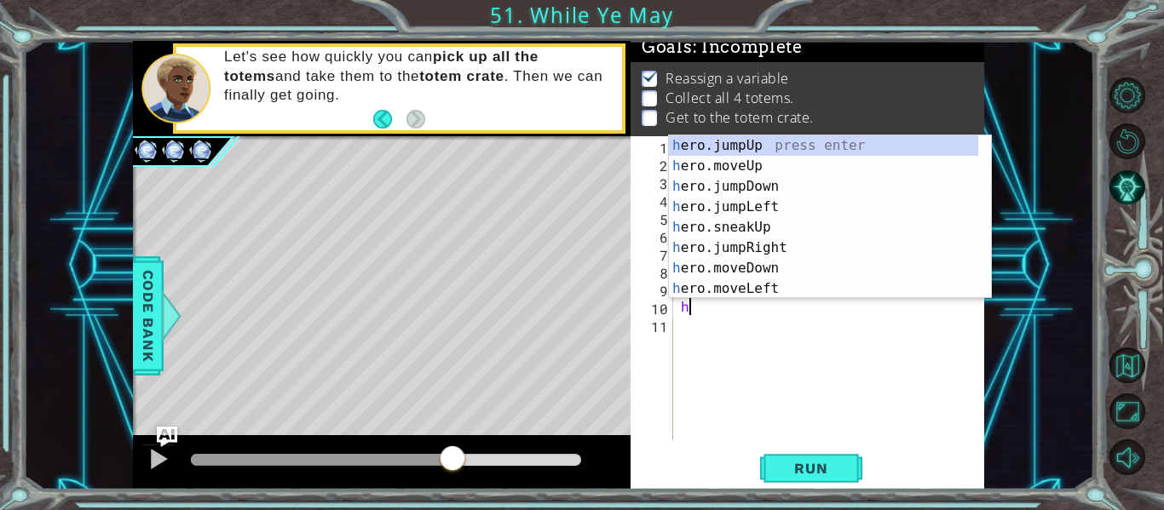
type textarea "h"
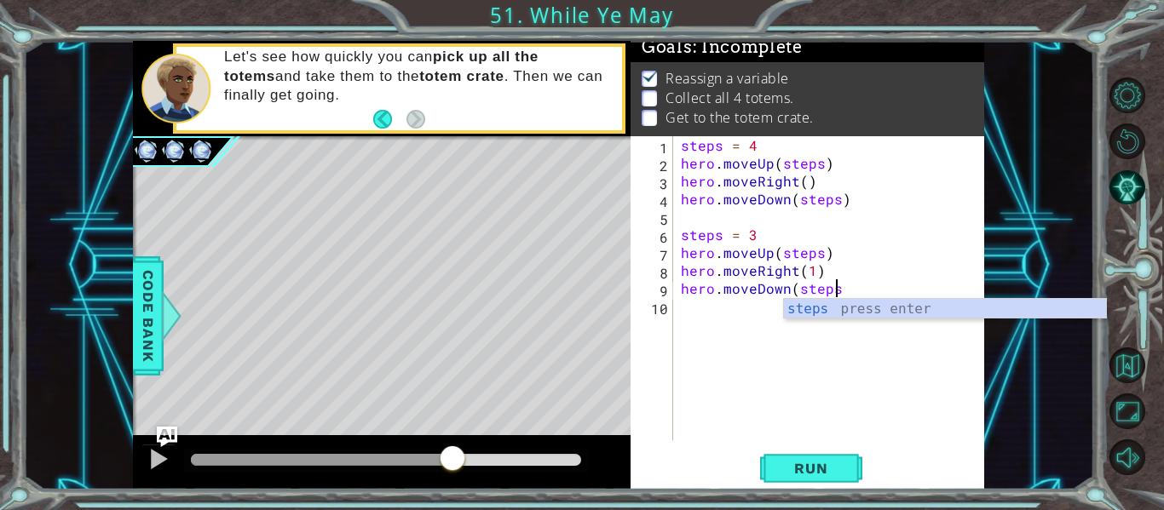
scroll to position [0, 9]
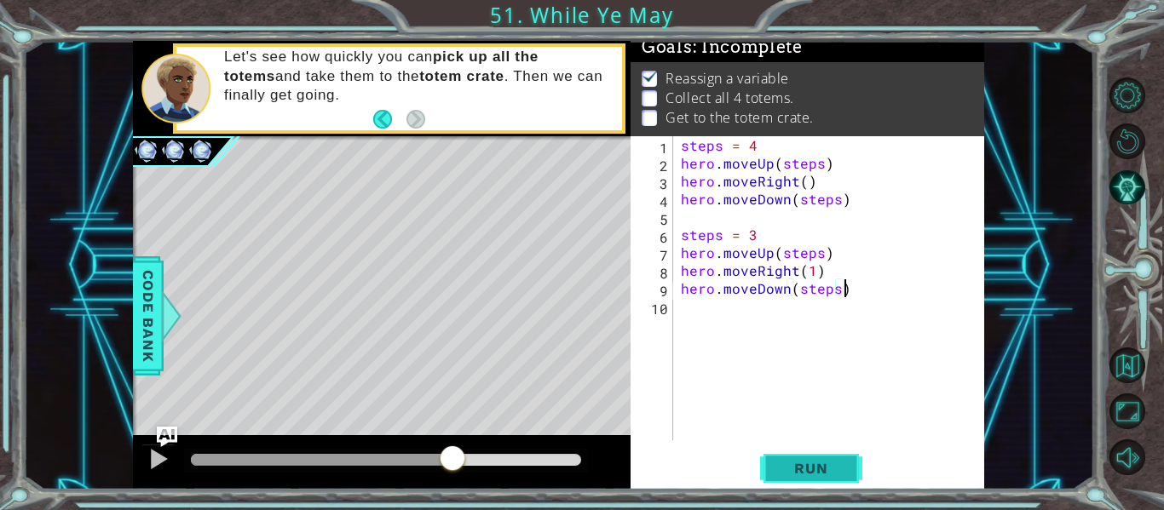
type textarea "hero.moveDown(steps)"
click at [802, 468] on span "Run" at bounding box center [810, 468] width 67 height 17
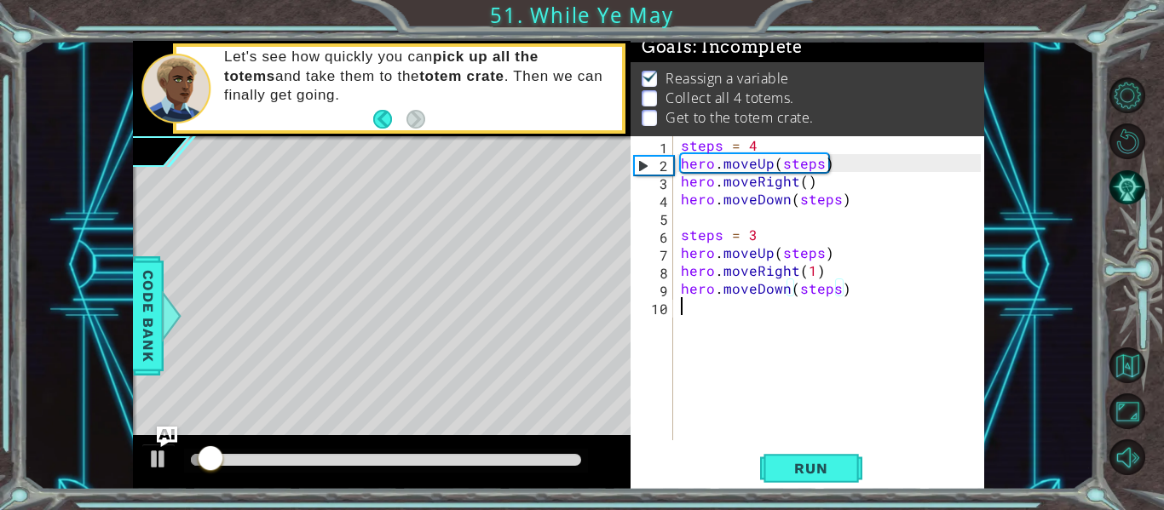
click at [691, 304] on div "steps = 4 hero . moveUp ( steps ) hero . moveRight ( ) hero . moveDown ( steps …" at bounding box center [833, 306] width 312 height 340
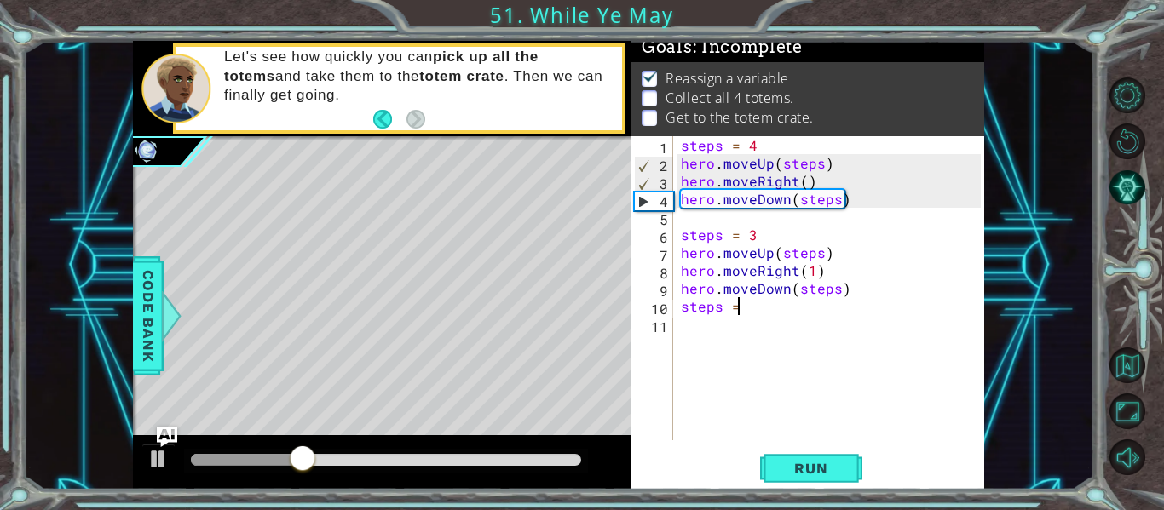
scroll to position [0, 3]
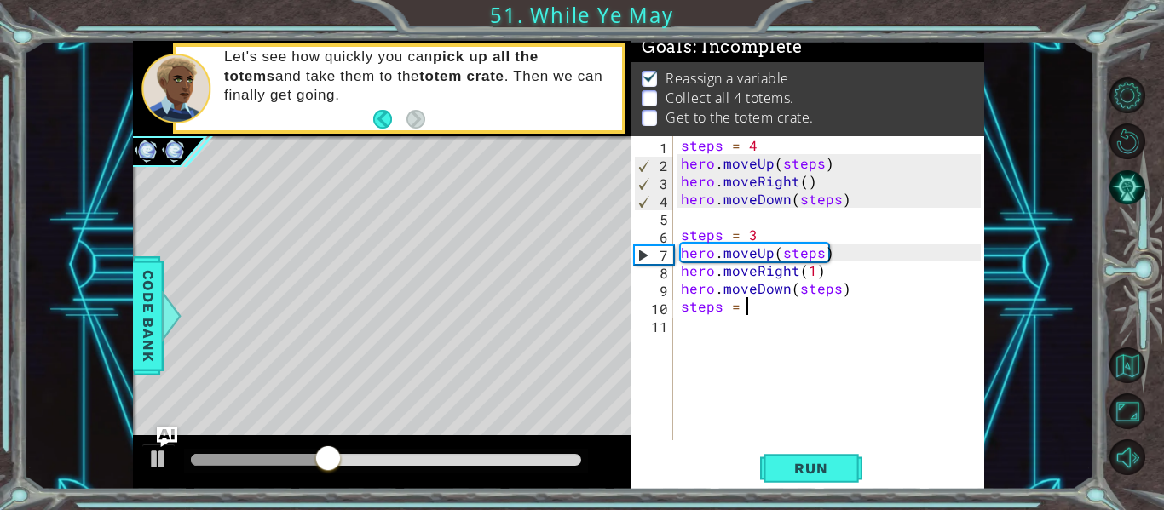
type textarea "steps = 2"
click at [683, 337] on div "steps = 4 hero . moveUp ( steps ) hero . moveRight ( ) hero . moveDown ( steps …" at bounding box center [833, 306] width 312 height 340
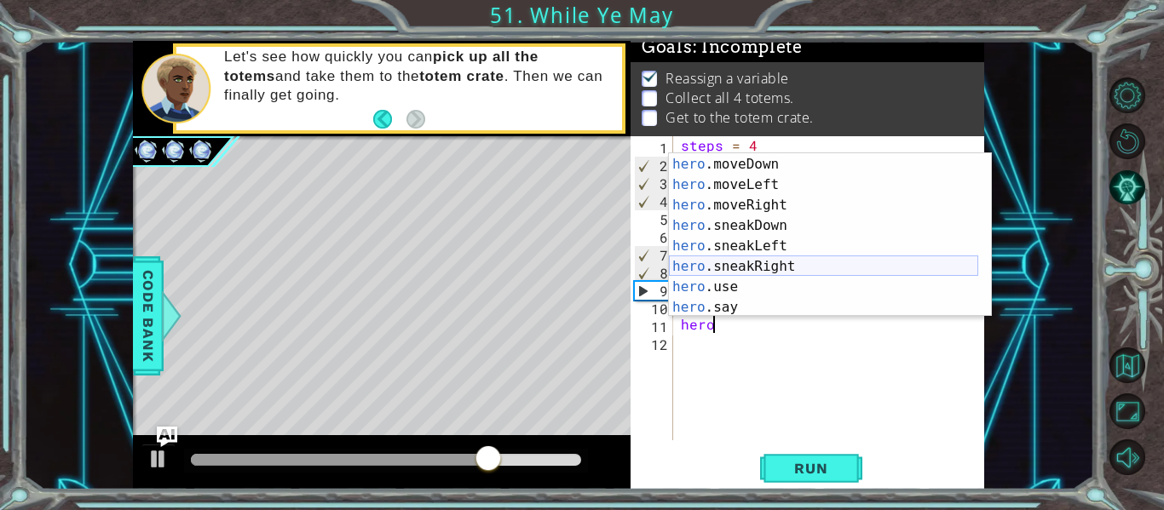
scroll to position [0, 0]
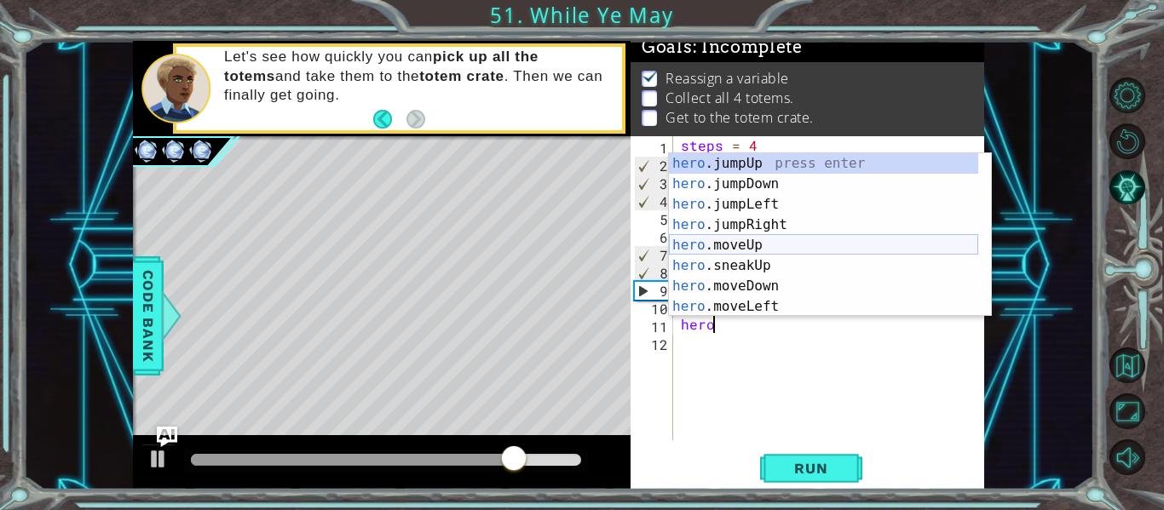
click at [749, 245] on div "hero .jumpUp press enter hero .jumpDown press enter hero .jumpLeft press enter …" at bounding box center [823, 255] width 309 height 204
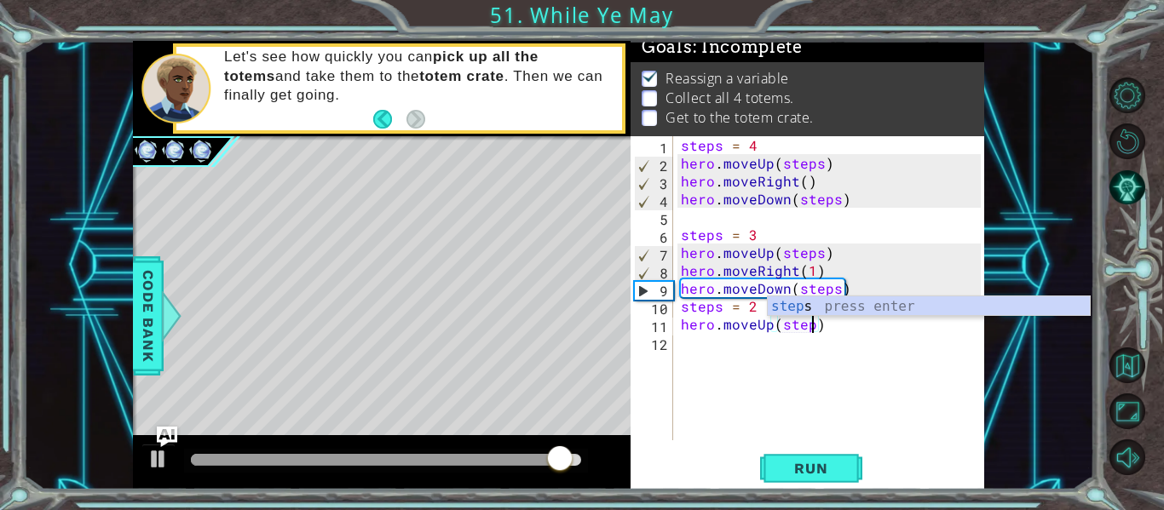
type textarea "hero.moveUp(steps)"
click at [703, 356] on div "steps = 4 hero . moveUp ( steps ) hero . moveRight ( ) hero . moveDown ( steps …" at bounding box center [833, 306] width 312 height 340
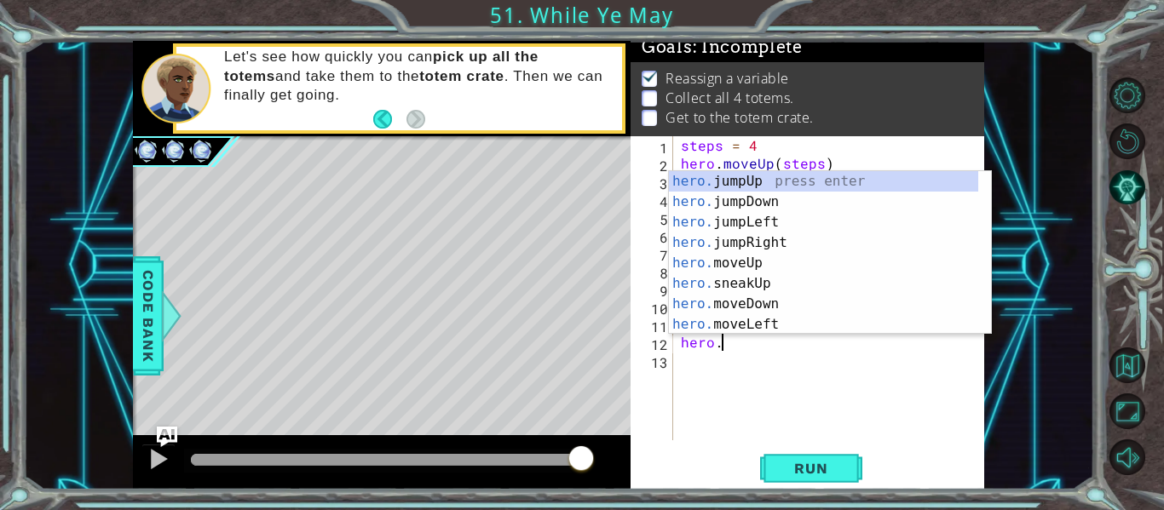
scroll to position [0, 2]
click at [706, 302] on div "hero. jumpUp press enter hero. jumpDown press enter hero. jumpLeft press enter …" at bounding box center [823, 273] width 309 height 204
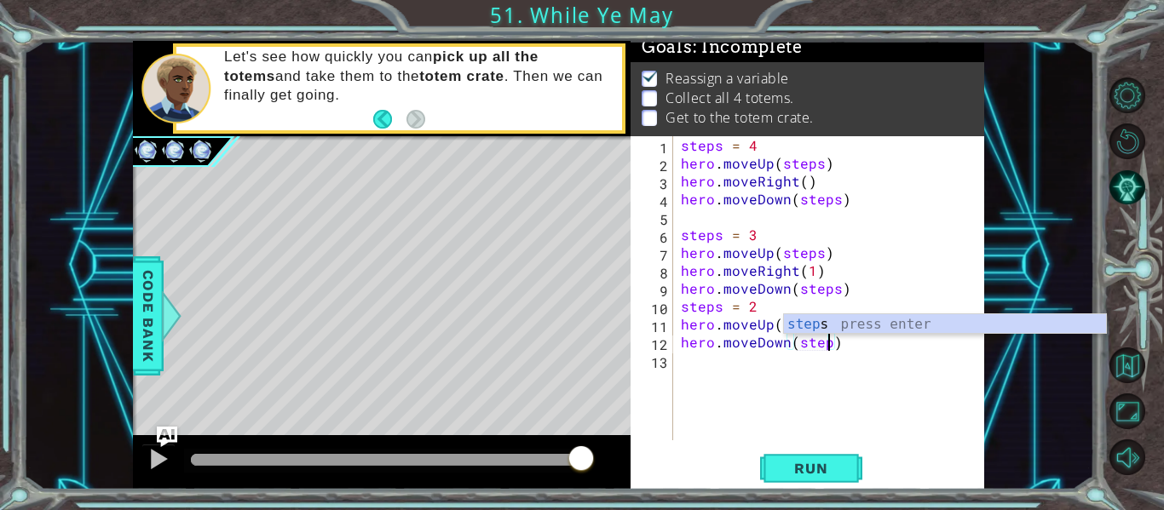
type textarea "hero.moveDown(steps)"
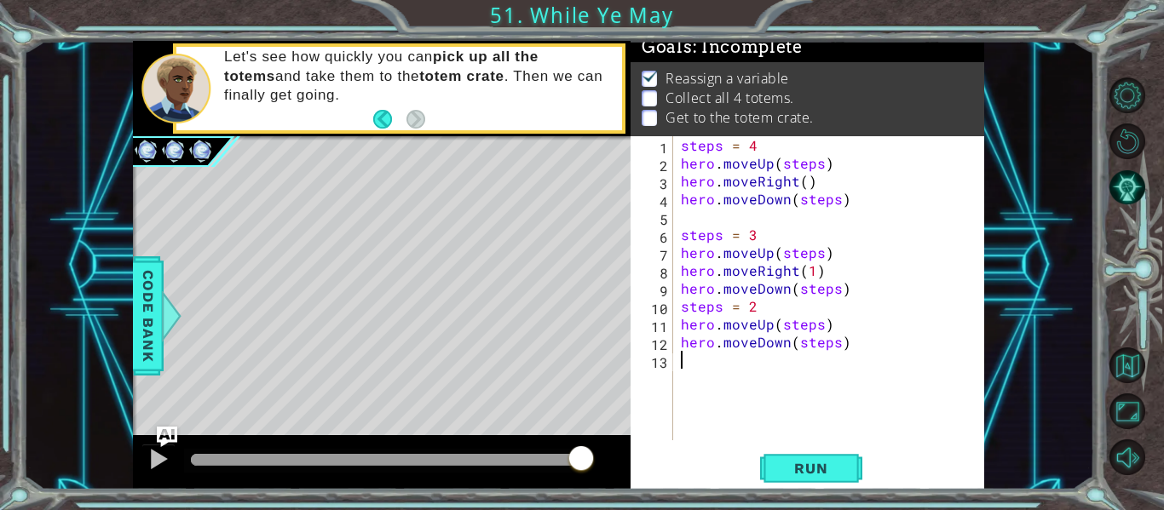
click at [685, 370] on div "steps = 4 hero . moveUp ( steps ) hero . moveRight ( ) hero . moveDown ( steps …" at bounding box center [833, 306] width 312 height 340
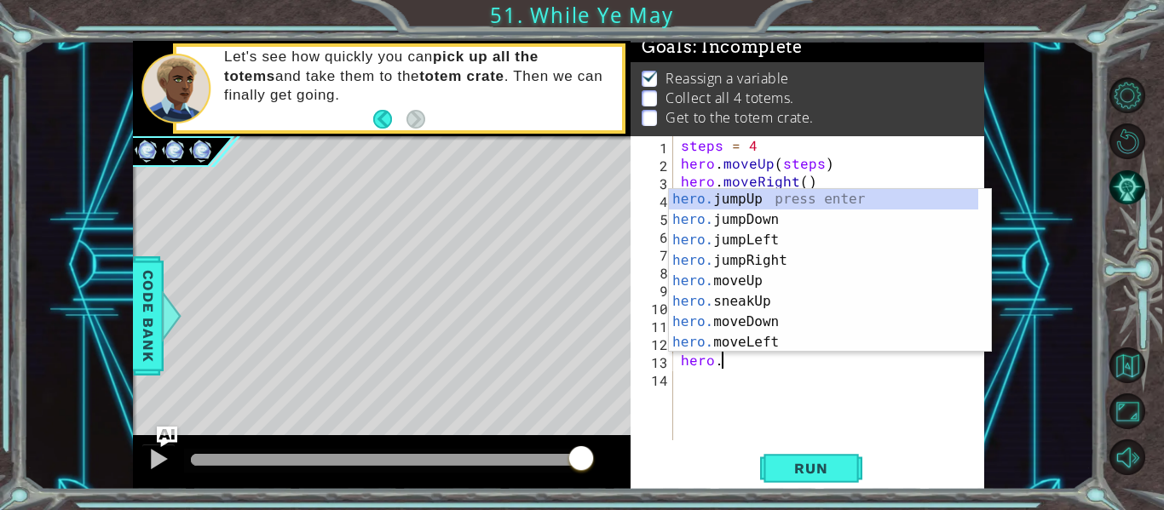
scroll to position [0, 2]
click at [739, 279] on div "hero. jumpUp press enter hero. jumpDown press enter hero. jumpLeft press enter …" at bounding box center [823, 291] width 309 height 204
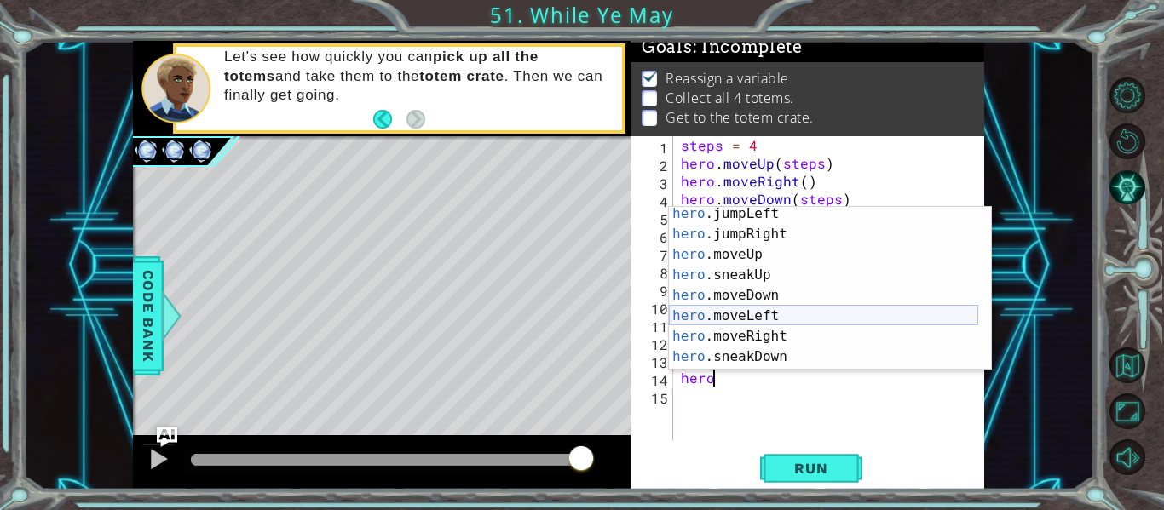
scroll to position [66, 0]
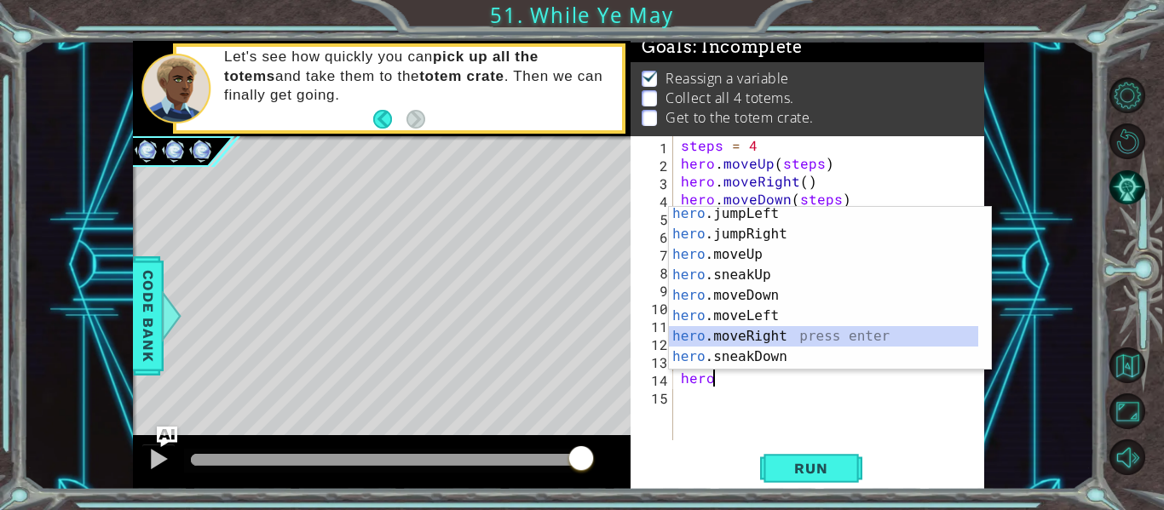
click at [748, 333] on div "hero .jumpLeft press enter hero .jumpRight press enter hero .moveUp press enter…" at bounding box center [823, 306] width 309 height 204
type textarea "hero.moveRight(1)"
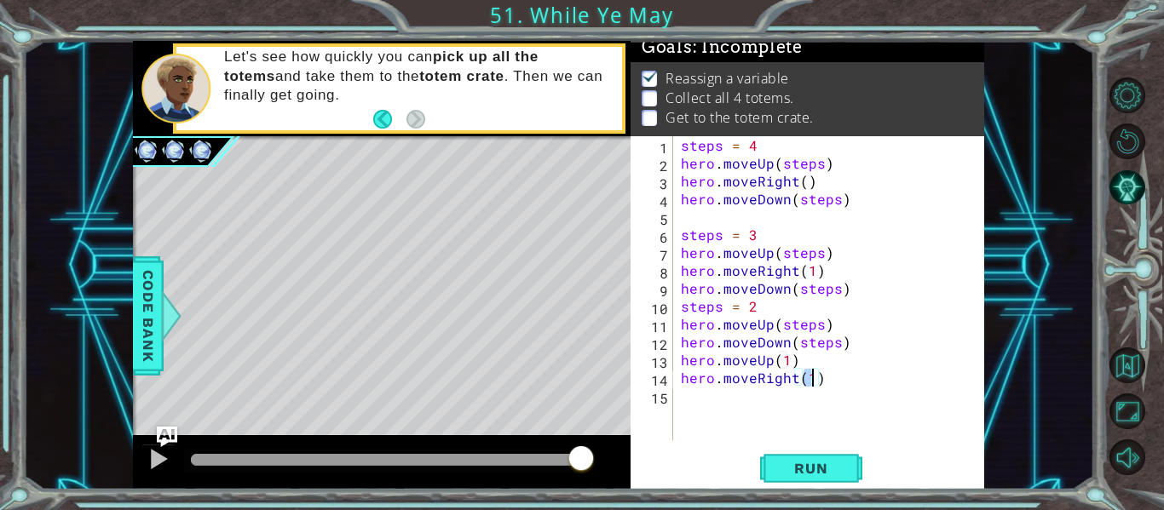
click at [727, 399] on div "steps = 4 hero . moveUp ( steps ) hero . moveRight ( ) hero . moveDown ( steps …" at bounding box center [833, 306] width 312 height 340
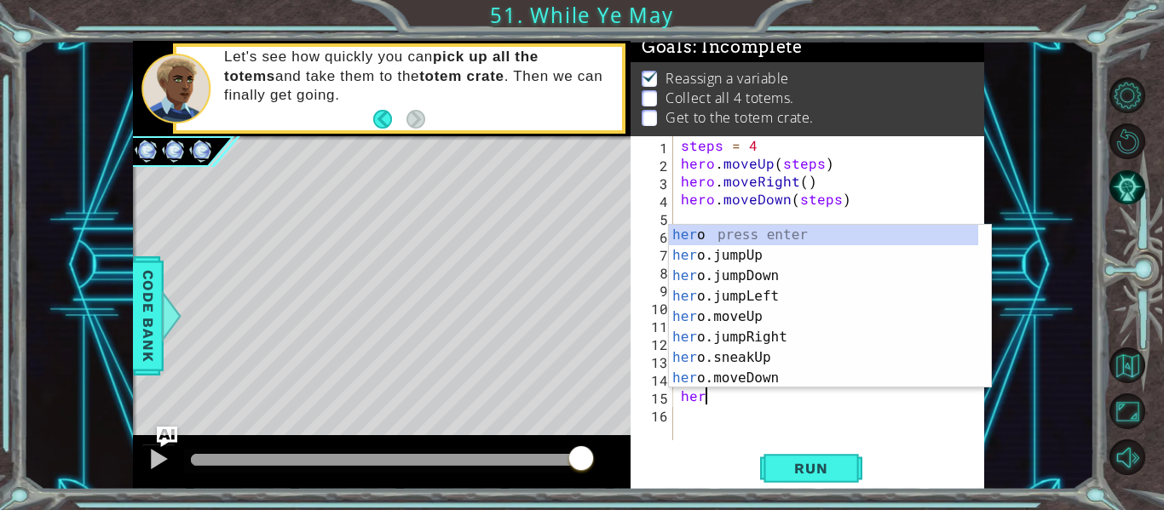
scroll to position [0, 1]
click at [755, 370] on div "hero press enter hero .jumpUp press enter hero .jumpDown press enter hero .jump…" at bounding box center [823, 327] width 309 height 204
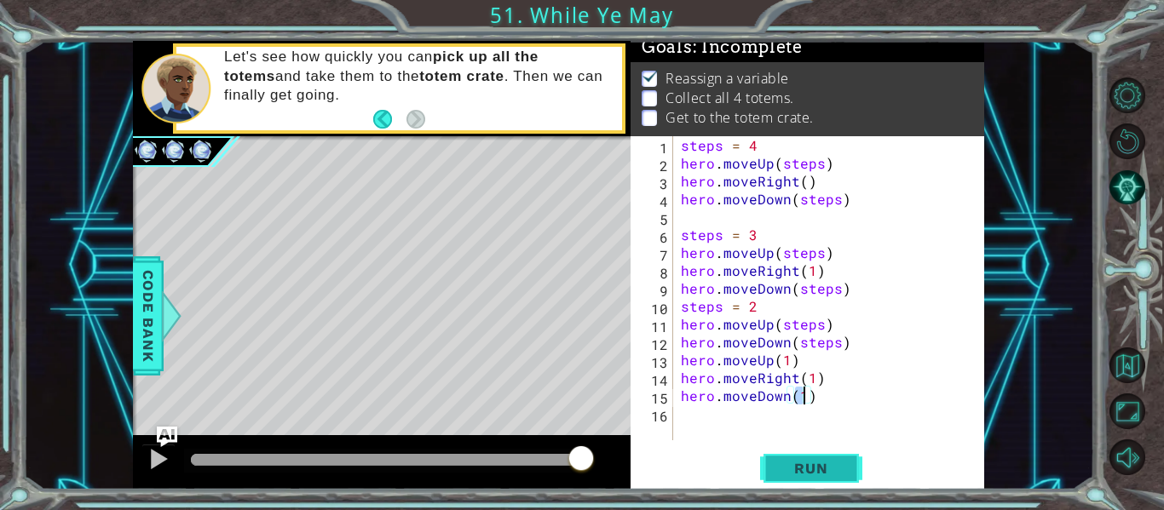
click at [796, 469] on span "Run" at bounding box center [810, 468] width 67 height 17
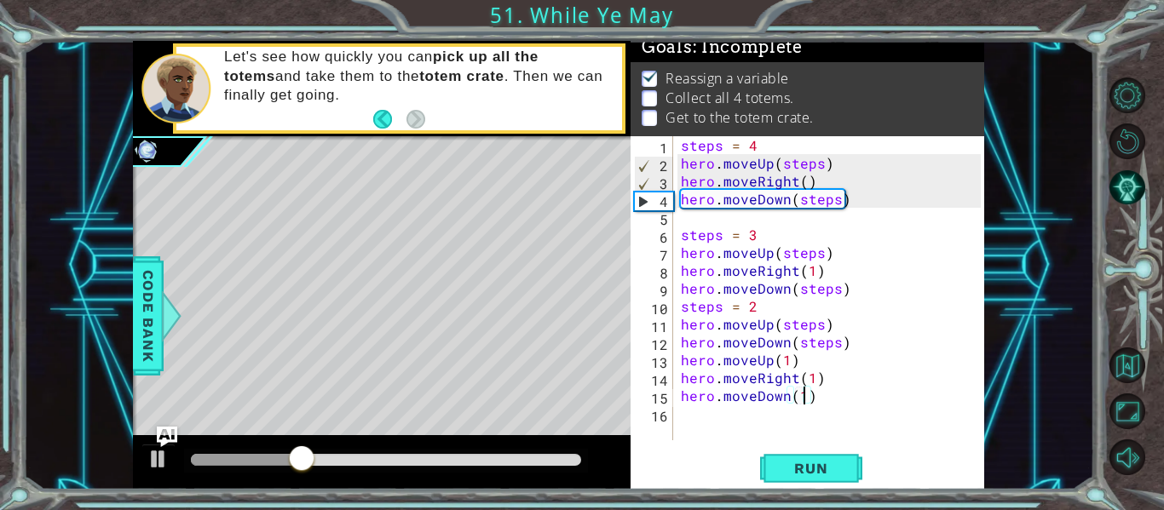
click at [680, 306] on div "steps = 4 hero . moveUp ( steps ) hero . moveRight ( ) hero . moveDown ( steps …" at bounding box center [833, 306] width 312 height 340
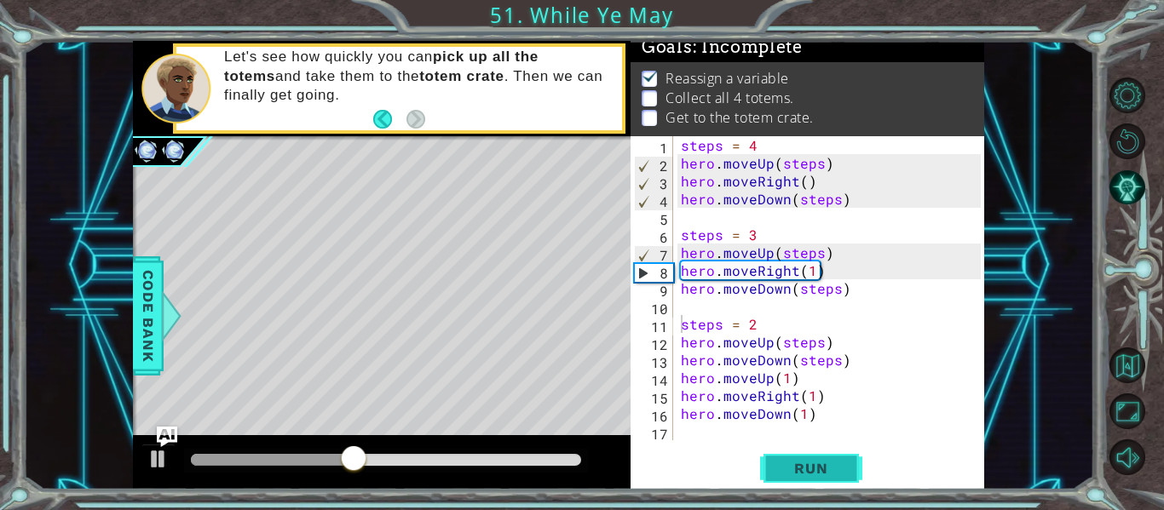
click at [777, 464] on span "Run" at bounding box center [810, 468] width 67 height 17
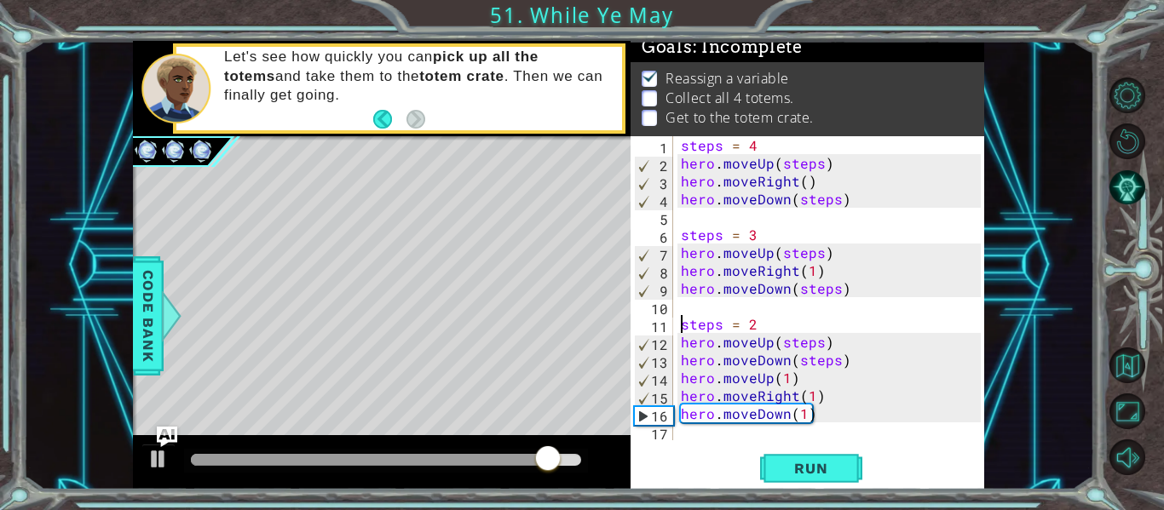
click at [681, 376] on div "steps = 4 hero . moveUp ( steps ) hero . moveRight ( ) hero . moveDown ( steps …" at bounding box center [833, 306] width 312 height 340
type textarea "hero.moveUp(1)"
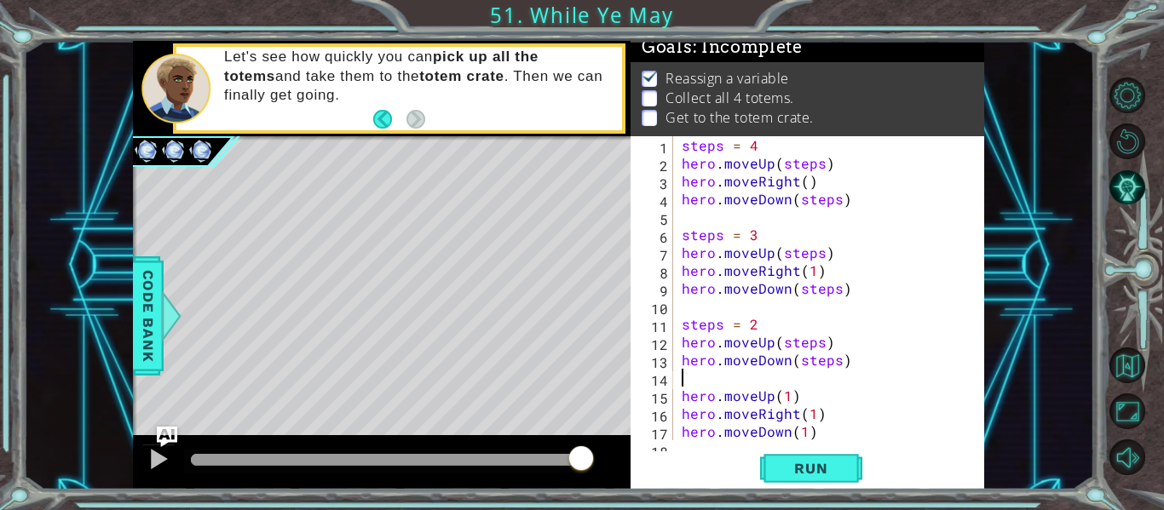
click at [689, 380] on div "steps = 4 hero . moveUp ( steps ) hero . moveRight ( ) hero . moveDown ( steps …" at bounding box center [827, 306] width 298 height 340
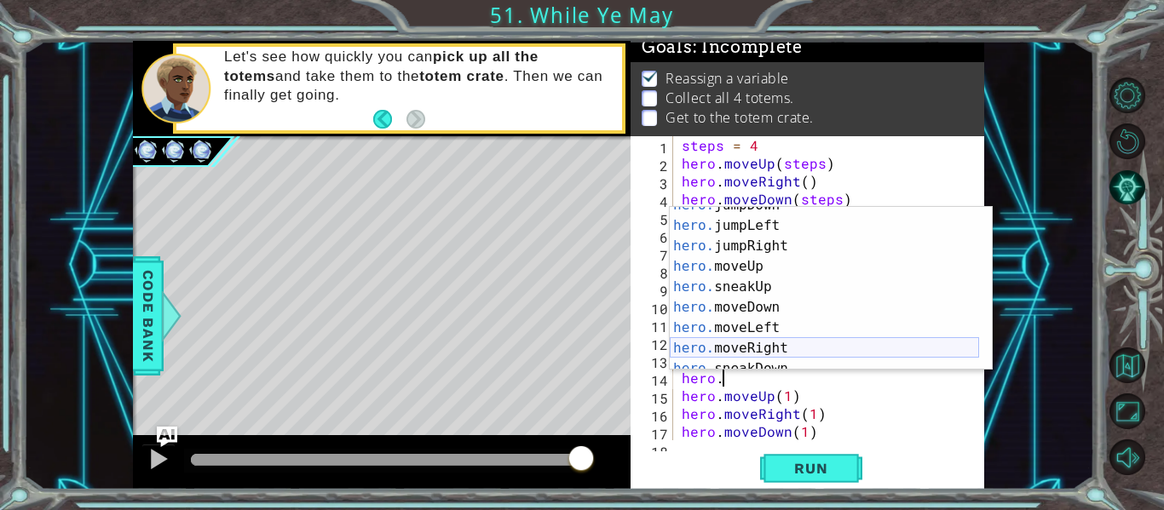
scroll to position [37, 0]
click at [768, 334] on div "hero. jumpDown press enter hero. jumpLeft press enter hero. jumpRight press ent…" at bounding box center [824, 292] width 309 height 204
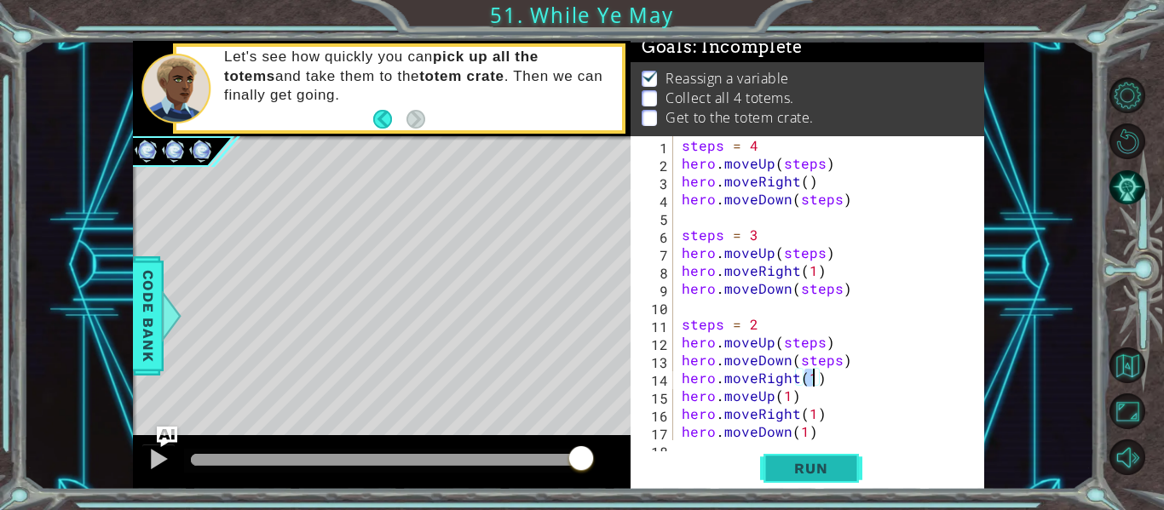
type textarea "hero.moveRight(1)"
click at [821, 469] on span "Run" at bounding box center [810, 468] width 67 height 17
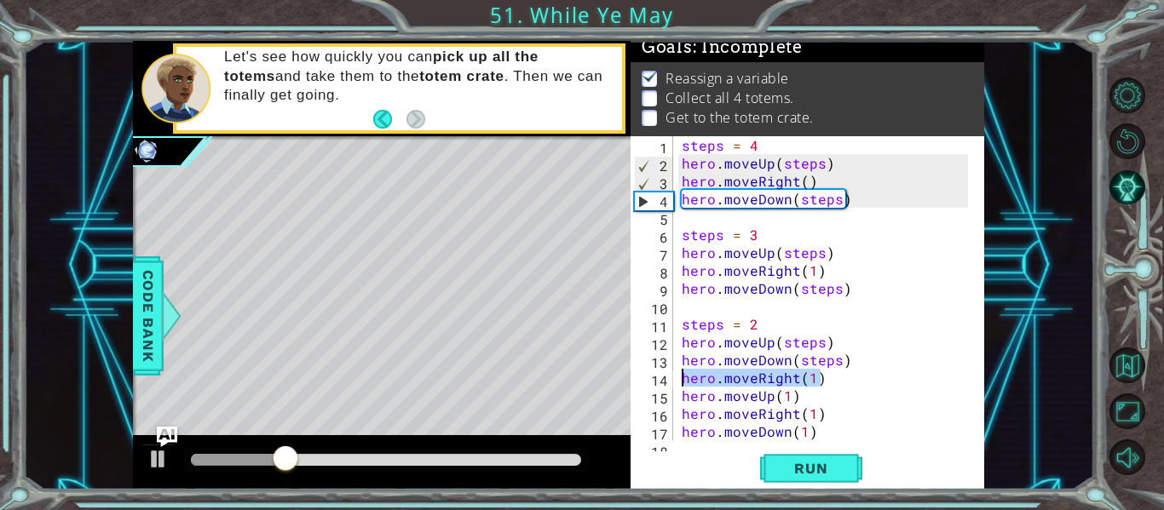
drag, startPoint x: 818, startPoint y: 381, endPoint x: 685, endPoint y: 376, distance: 133.0
click at [685, 376] on div "steps = 4 hero . moveUp ( steps ) hero . moveRight ( ) hero . moveDown ( steps …" at bounding box center [827, 306] width 298 height 340
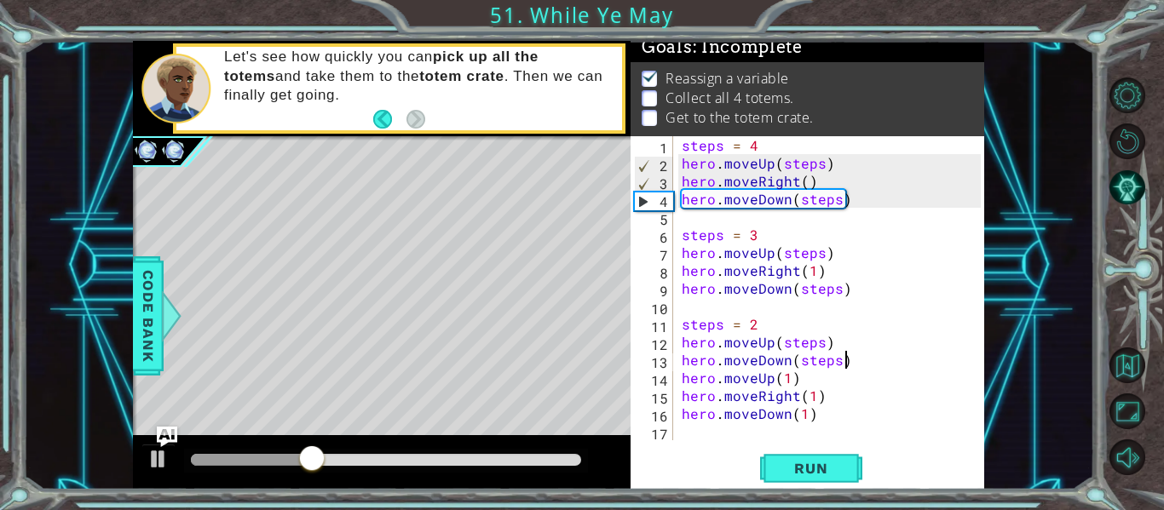
type textarea "hero.moveDown(steps)"
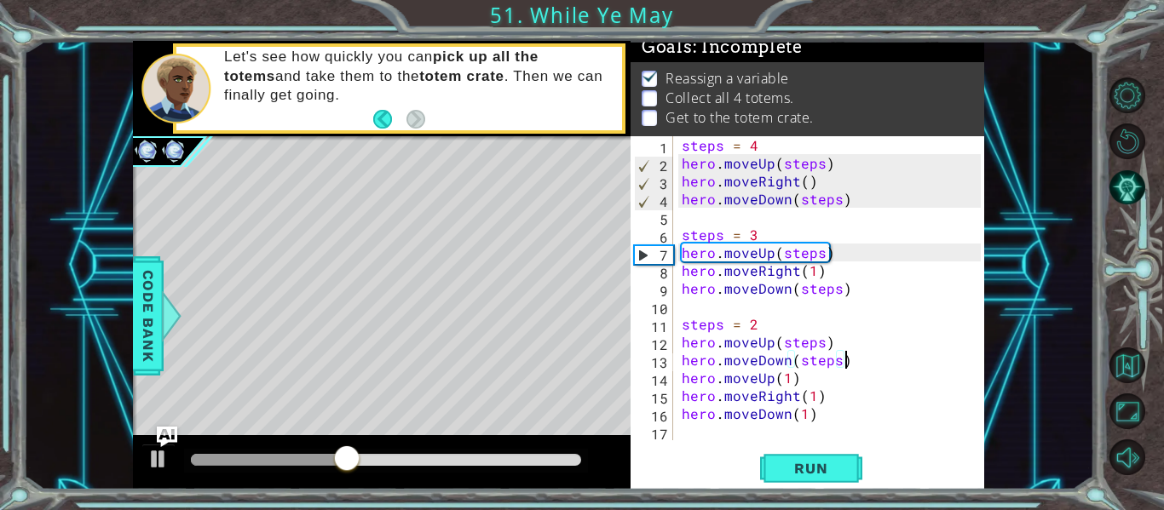
click at [676, 356] on div "hero.moveDown(steps) 1 2 3 4 5 6 7 8 9 10 11 12 13 14 15 16 17 steps = 4 hero .…" at bounding box center [805, 288] width 350 height 304
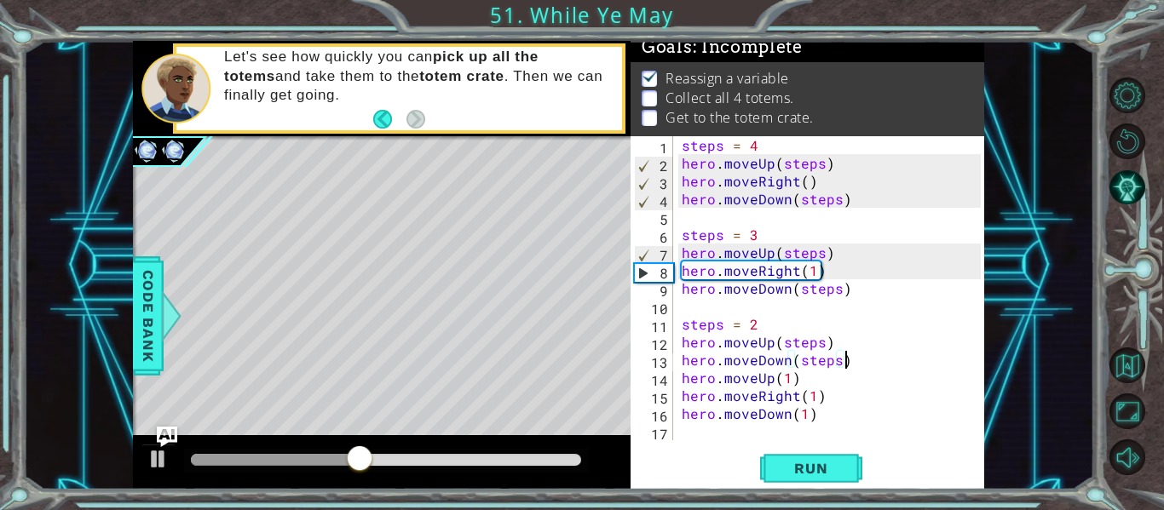
click at [680, 361] on div "steps = 4 hero . moveUp ( steps ) hero . moveRight ( ) hero . moveDown ( steps …" at bounding box center [833, 306] width 311 height 340
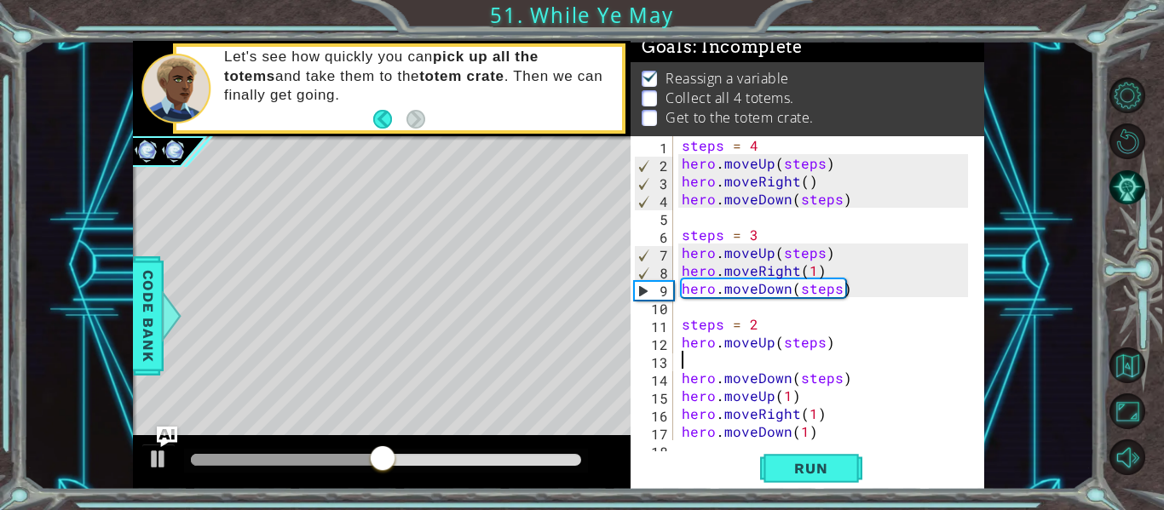
click at [682, 360] on div "steps = 4 hero . moveUp ( steps ) hero . moveRight ( ) hero . moveDown ( steps …" at bounding box center [827, 306] width 298 height 340
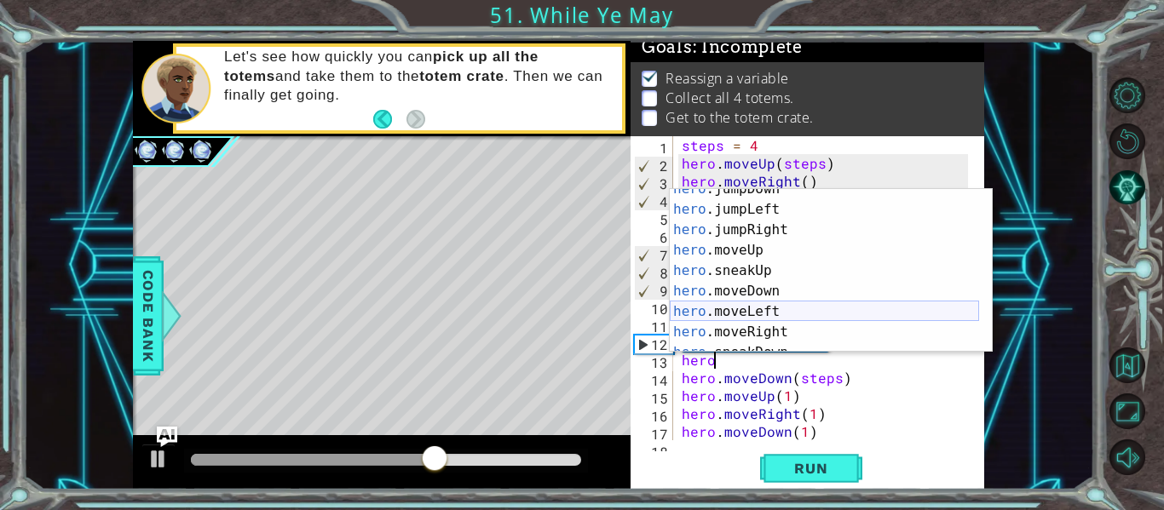
scroll to position [55, 0]
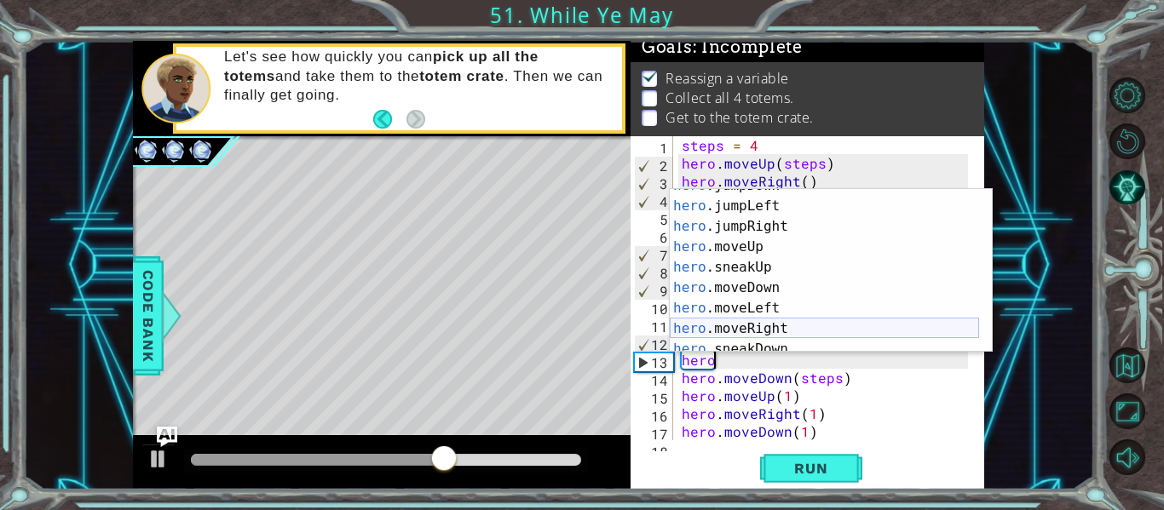
click at [773, 320] on div "hero .jumpDown press enter hero .jumpLeft press enter hero .jumpRight press ent…" at bounding box center [824, 277] width 309 height 204
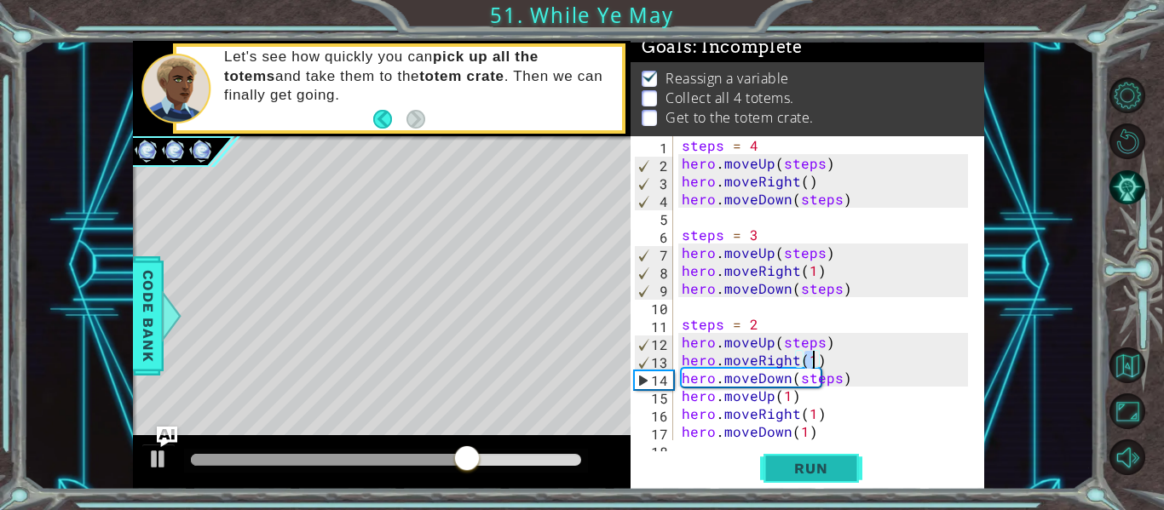
type textarea "hero.moveRight(1)"
click at [788, 468] on span "Run" at bounding box center [810, 468] width 67 height 17
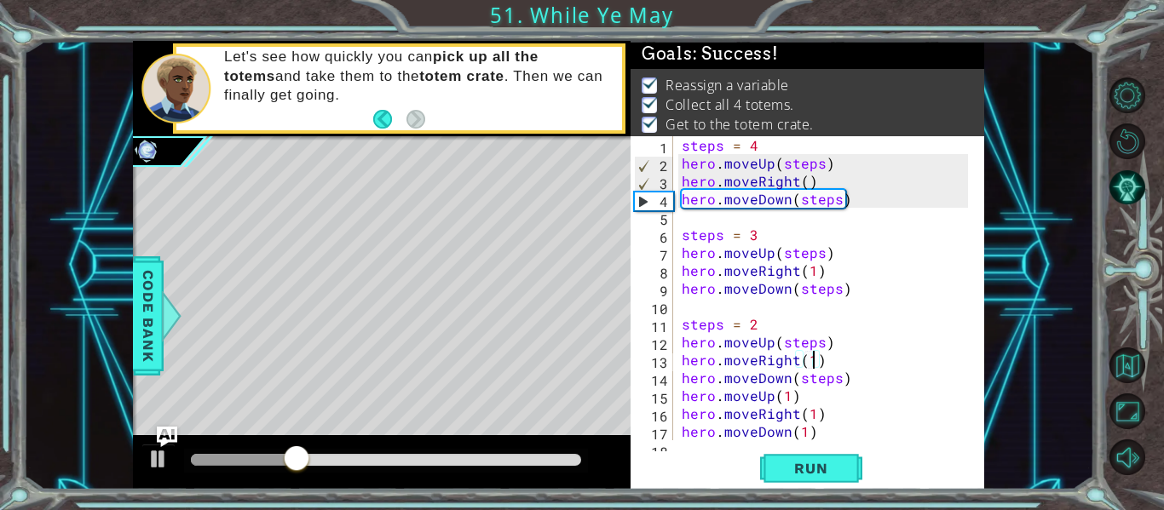
scroll to position [0, 0]
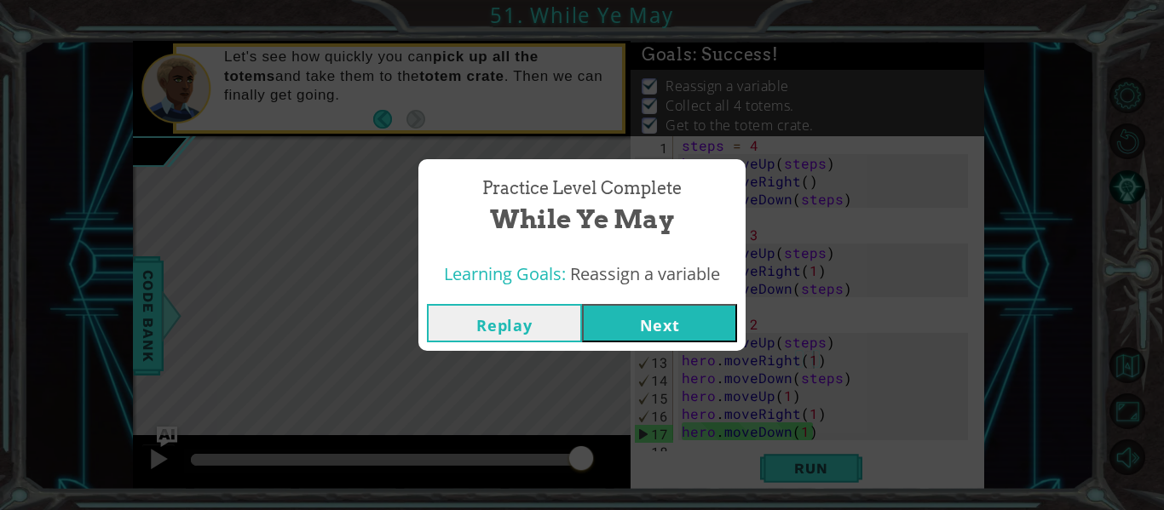
click at [702, 308] on button "Next" at bounding box center [659, 323] width 155 height 38
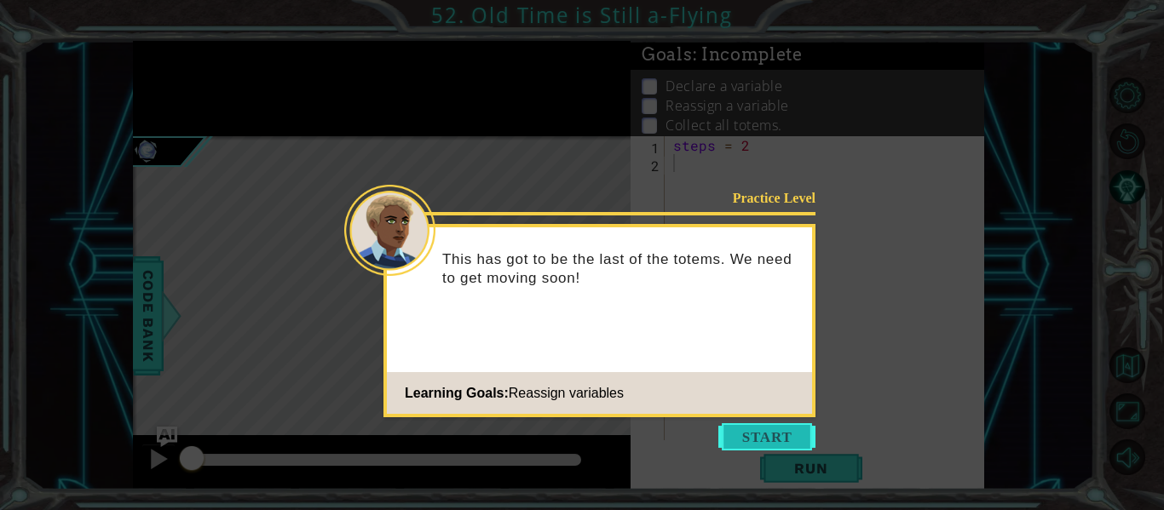
click at [735, 430] on button "Start" at bounding box center [766, 436] width 97 height 27
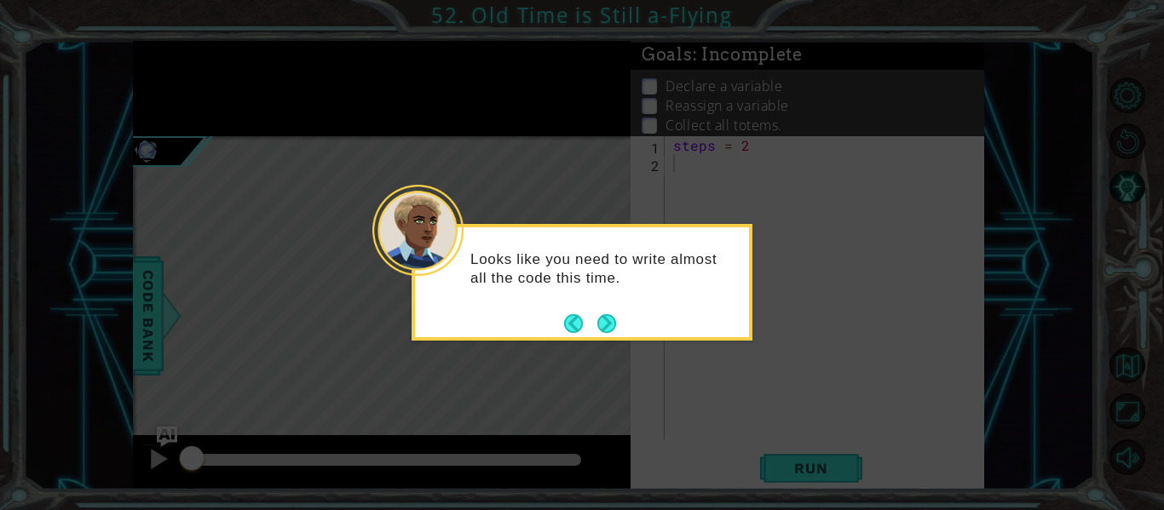
click at [607, 322] on button "Next" at bounding box center [606, 323] width 19 height 19
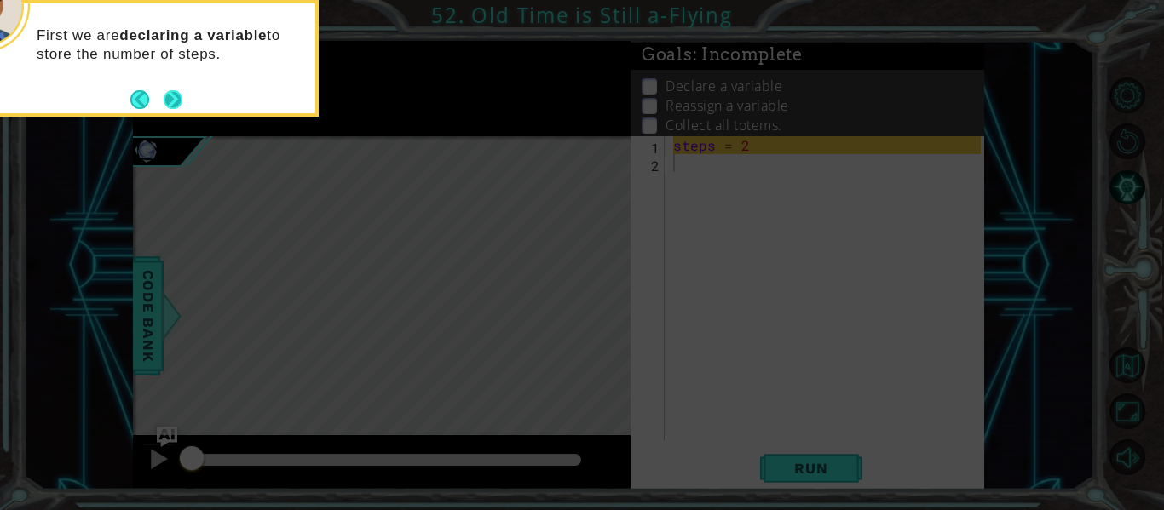
click at [164, 95] on button "Next" at bounding box center [173, 99] width 19 height 19
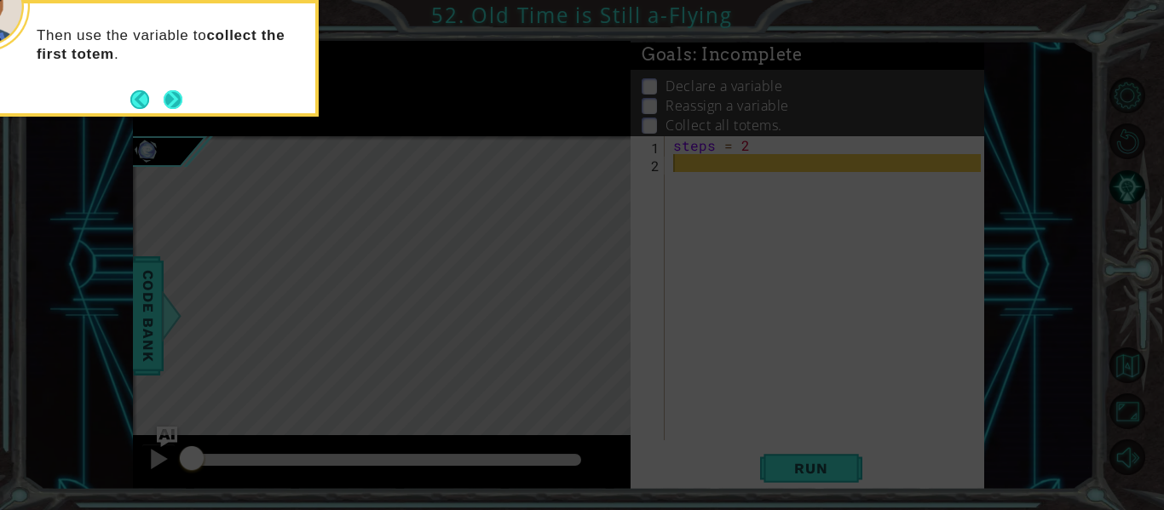
click at [168, 92] on button "Next" at bounding box center [173, 99] width 19 height 19
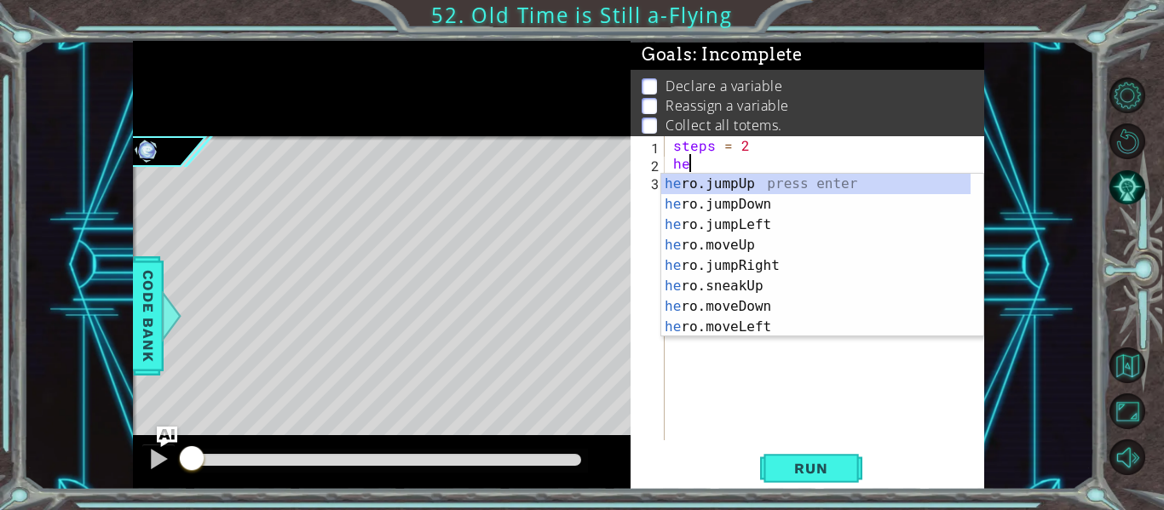
type textarea "h"
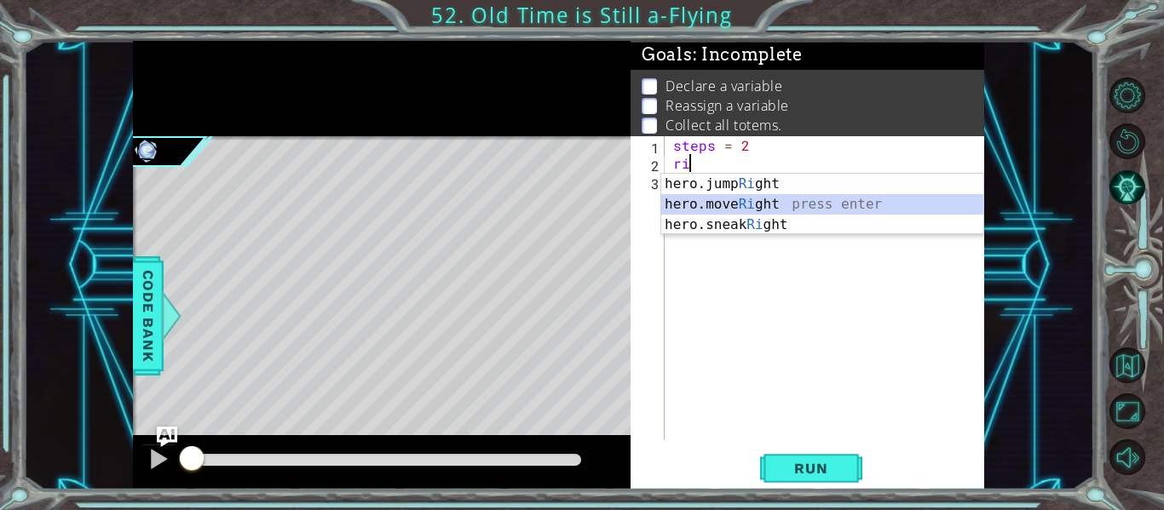
click at [752, 201] on div "hero.jump Ri ght press enter hero.move Ri ght press enter hero.sneak Ri ght pre…" at bounding box center [822, 225] width 322 height 102
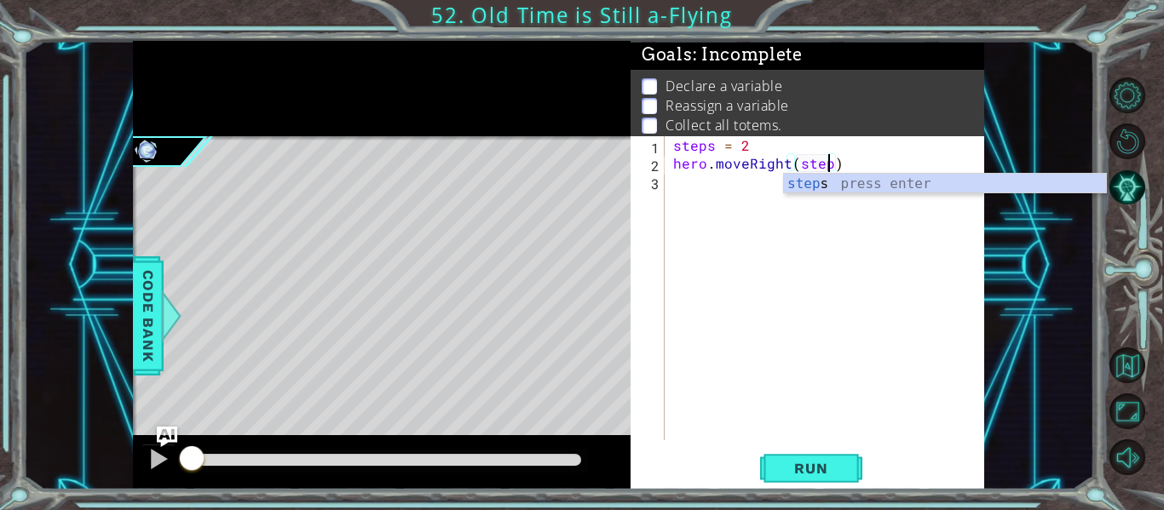
type textarea "hero.moveRight(steps)"
click at [713, 177] on div "steps = 2 hero . moveRight ( steps )" at bounding box center [829, 306] width 319 height 340
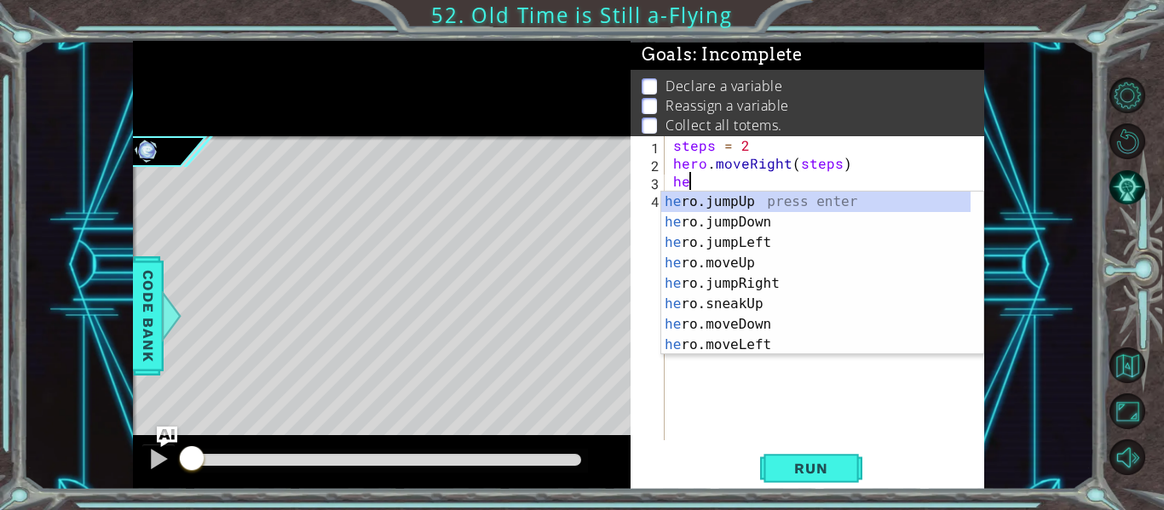
scroll to position [0, 1]
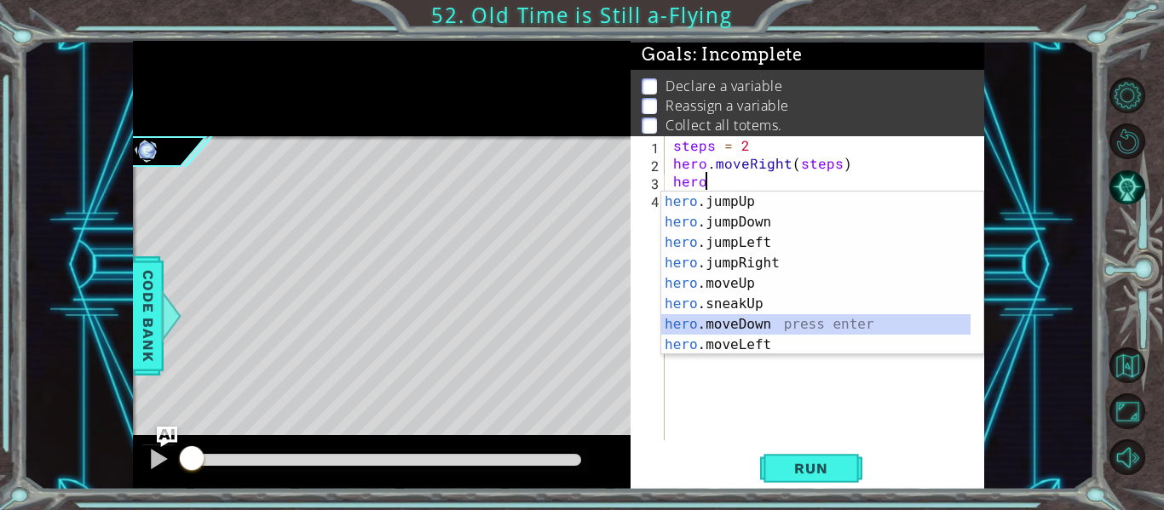
click at [737, 325] on div "hero .jumpUp press enter hero .jumpDown press enter hero .jumpLeft press enter …" at bounding box center [815, 294] width 309 height 204
type textarea "hero.moveDown(1)"
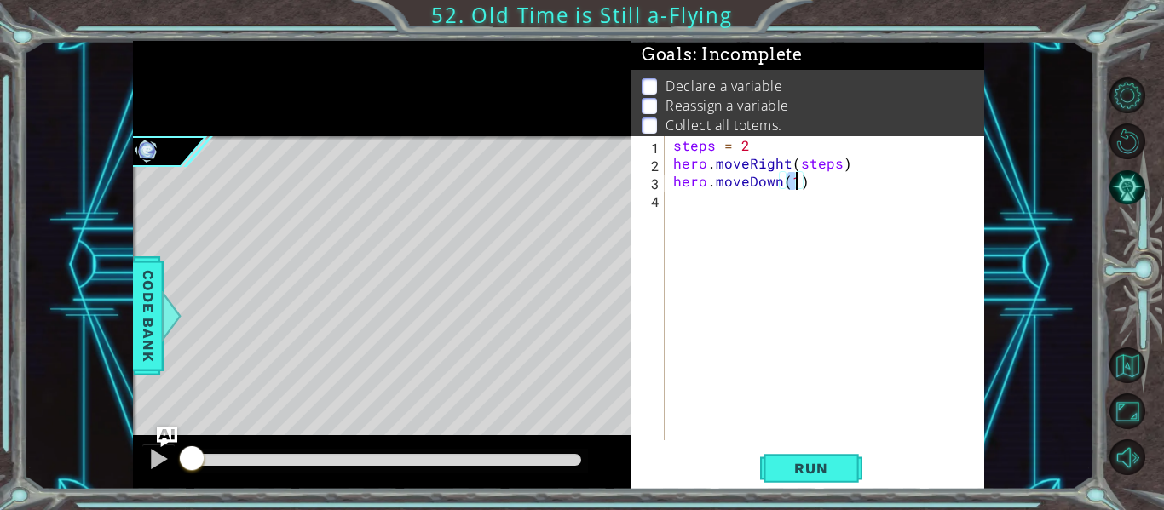
click at [682, 193] on div "steps = 2 hero . moveRight ( steps ) hero . moveDown ( 1 )" at bounding box center [829, 306] width 319 height 340
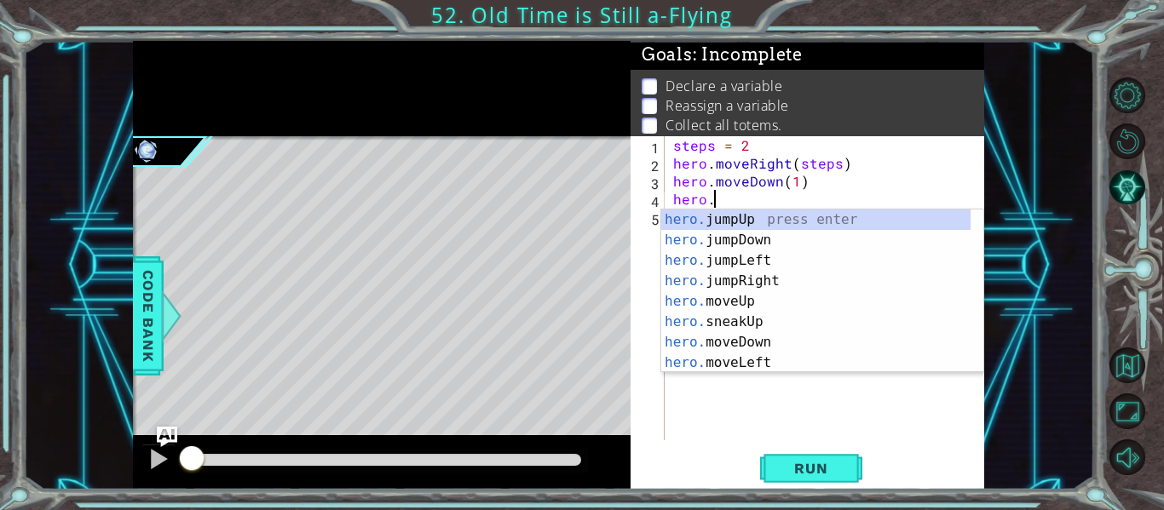
scroll to position [0, 3]
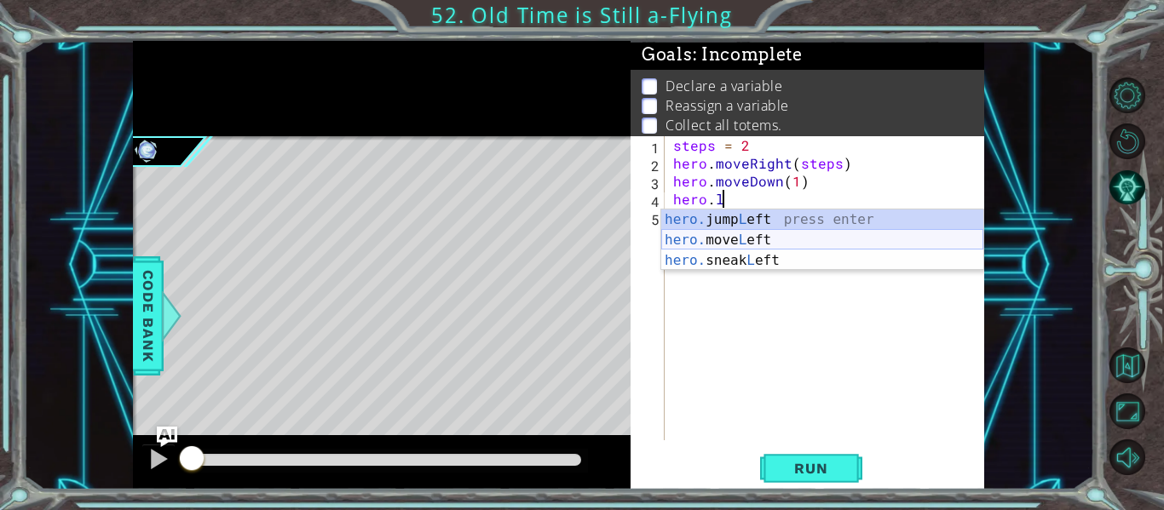
click at [711, 236] on div "hero. jump L eft press enter hero. move L eft press enter hero. sneak L eft pre…" at bounding box center [822, 261] width 322 height 102
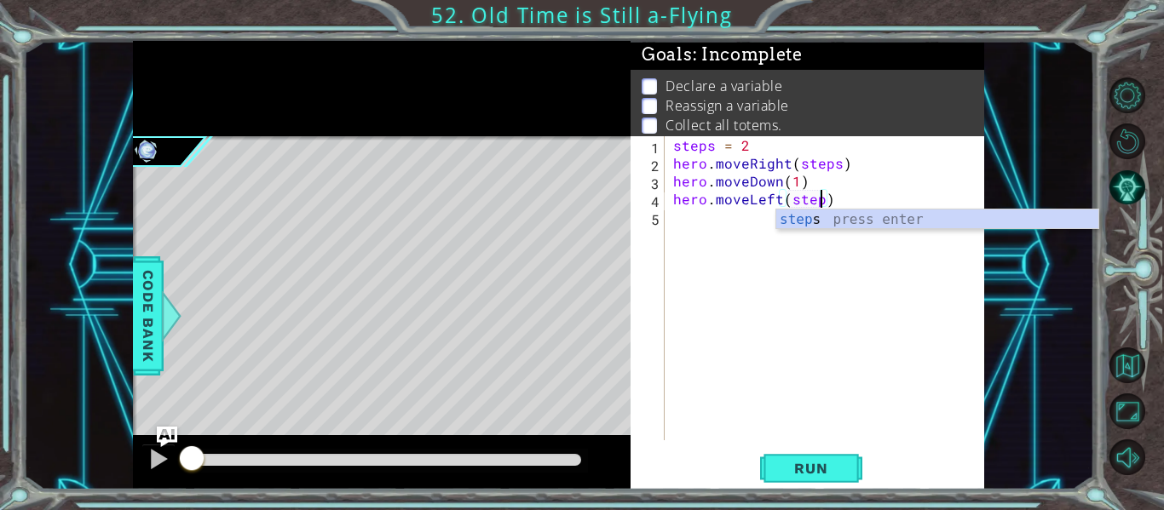
type textarea "hero.moveLeft(steps)"
click at [685, 222] on div "steps = 2 hero . moveRight ( steps ) hero . moveDown ( 1 ) hero . moveLeft ( st…" at bounding box center [829, 306] width 319 height 340
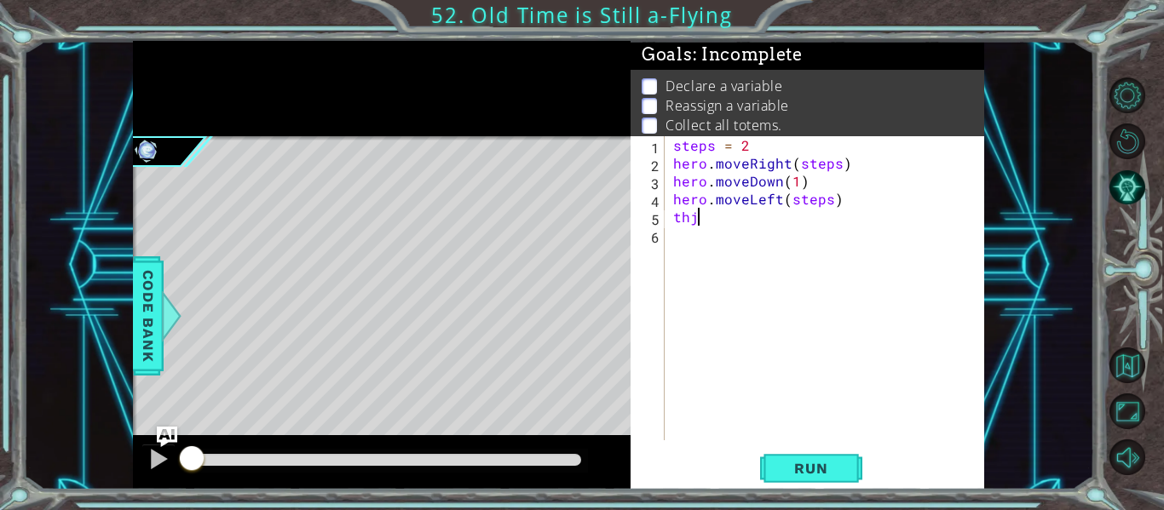
scroll to position [0, 0]
type textarea "t"
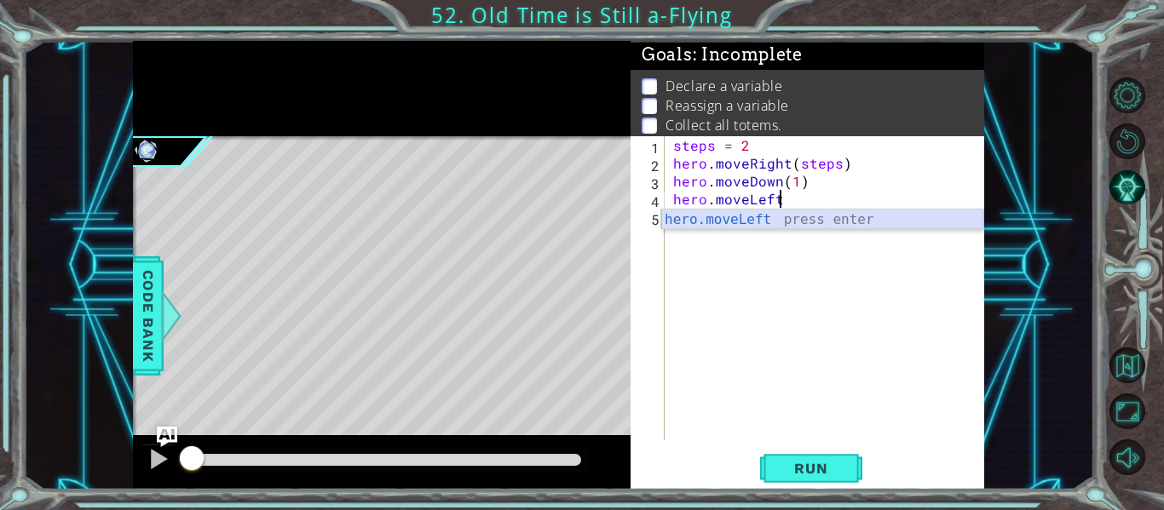
click at [745, 219] on div "hero.moveLeft press enter" at bounding box center [822, 240] width 322 height 61
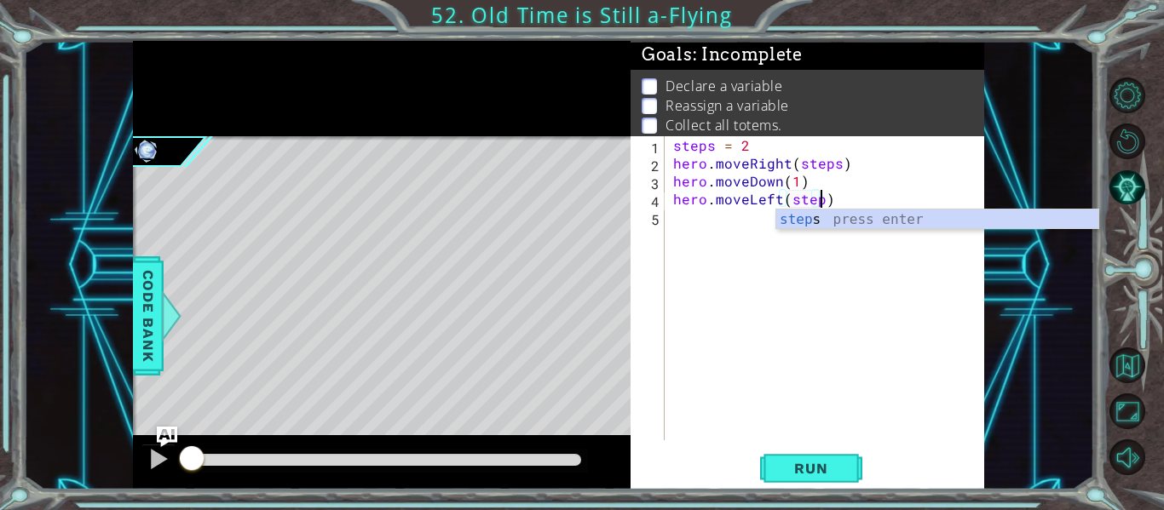
type textarea "hero.moveLeft(steps)"
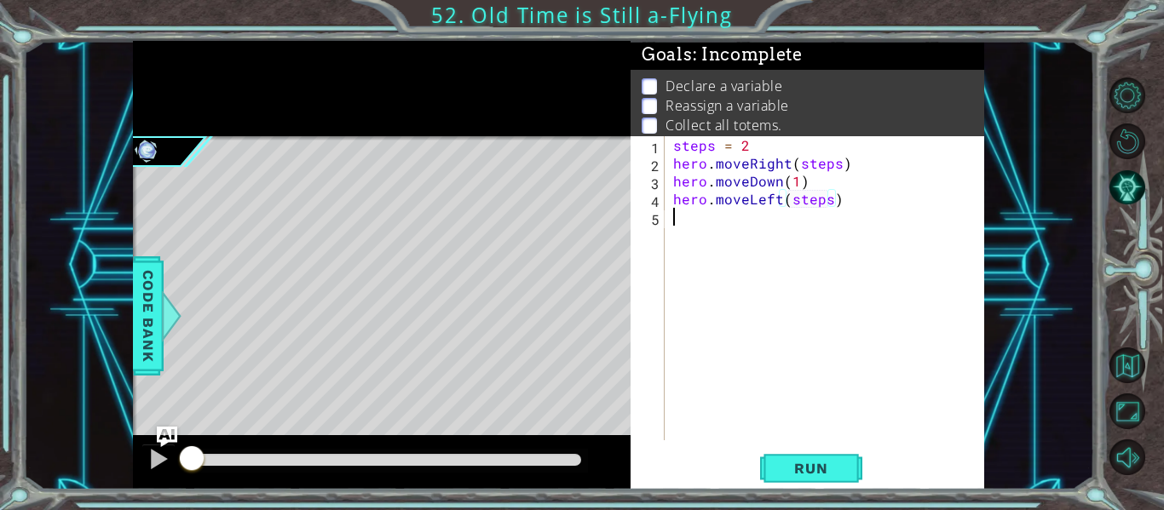
click at [718, 221] on div "steps = 2 hero . moveRight ( steps ) hero . moveDown ( 1 ) hero . moveLeft ( st…" at bounding box center [829, 306] width 319 height 340
click at [829, 474] on span "Run" at bounding box center [810, 468] width 67 height 17
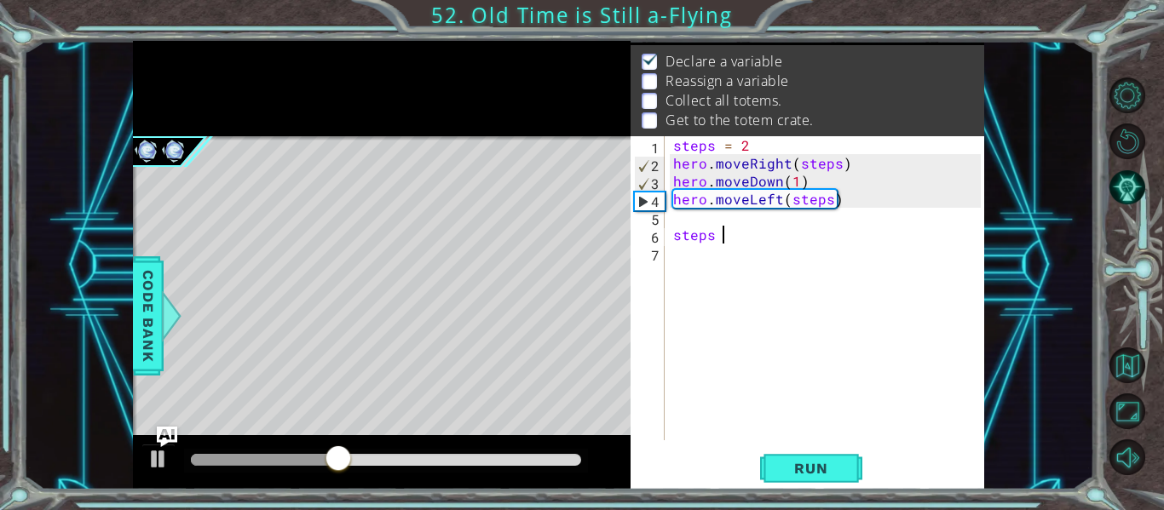
scroll to position [0, 3]
type textarea "steps ="
